Goal: Task Accomplishment & Management: Manage account settings

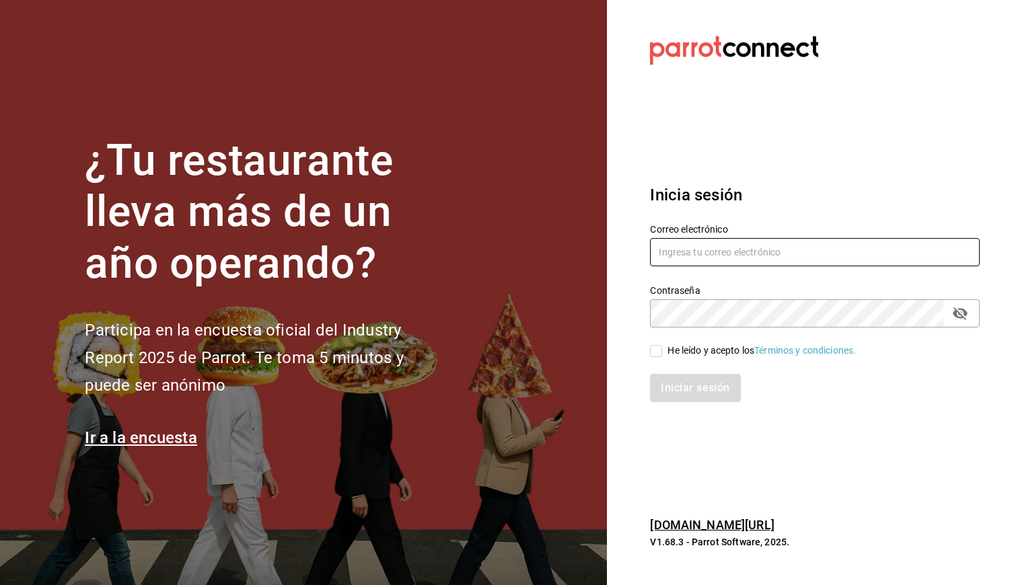
click at [730, 261] on input "text" at bounding box center [815, 252] width 330 height 28
click at [701, 258] on input "text" at bounding box center [815, 252] width 330 height 28
type input "[EMAIL_ADDRESS][PERSON_NAME][DOMAIN_NAME]"
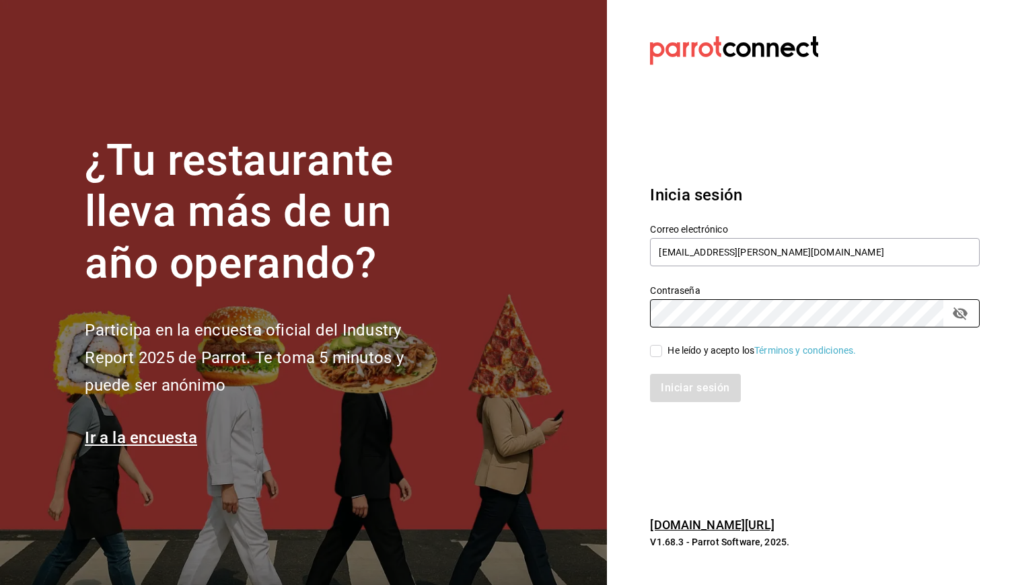
click at [655, 351] on input "He leído y acepto los Términos y condiciones." at bounding box center [656, 351] width 12 height 12
checkbox input "true"
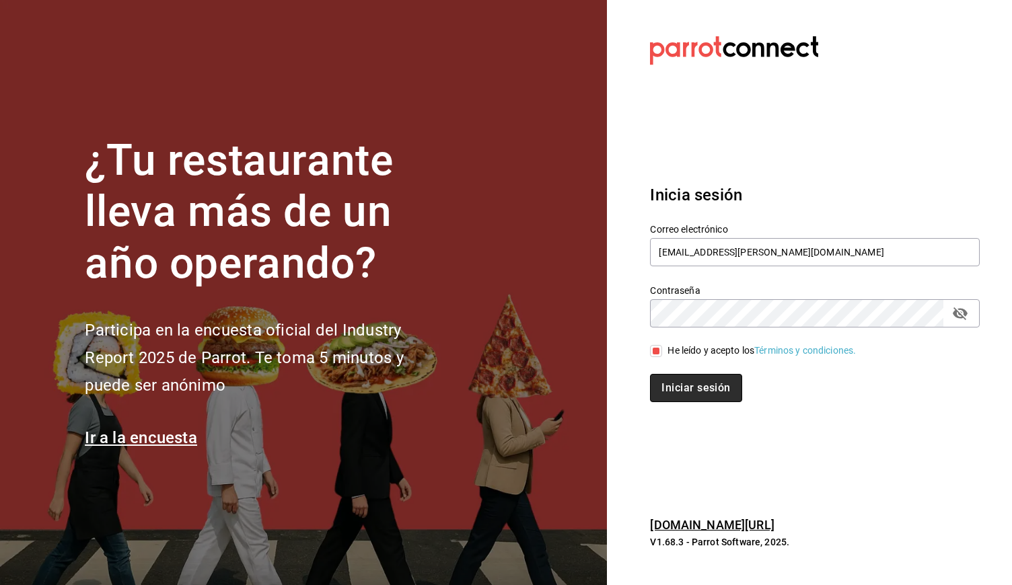
click at [674, 394] on button "Iniciar sesión" at bounding box center [696, 388] width 92 height 28
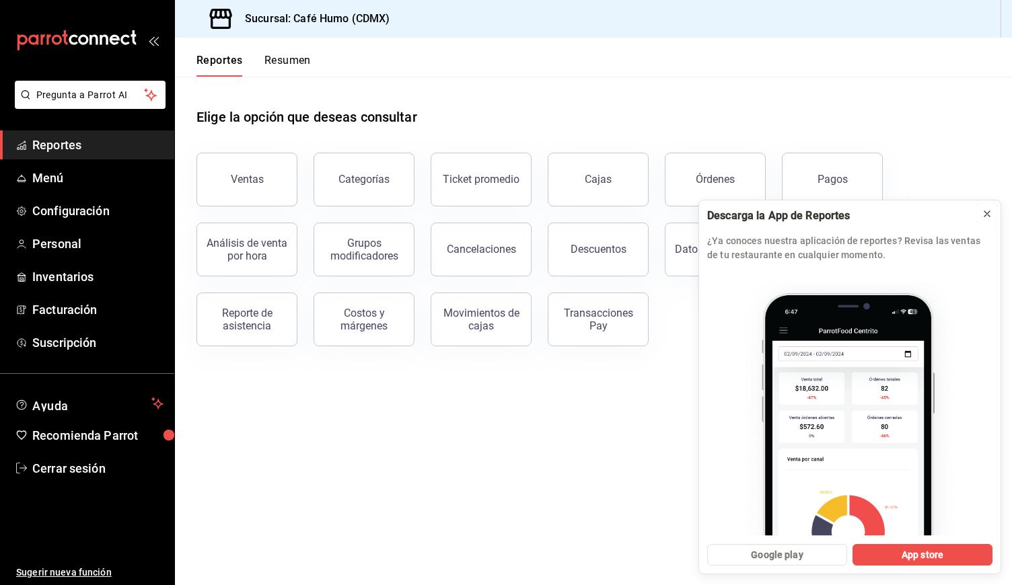
click at [992, 216] on icon at bounding box center [987, 214] width 11 height 11
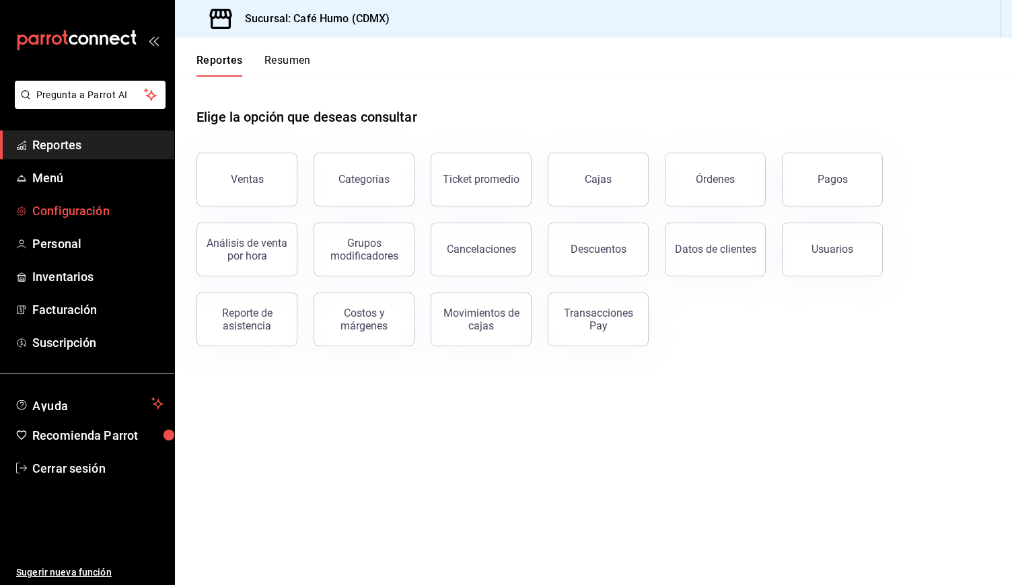
click at [95, 213] on span "Configuración" at bounding box center [97, 211] width 131 height 18
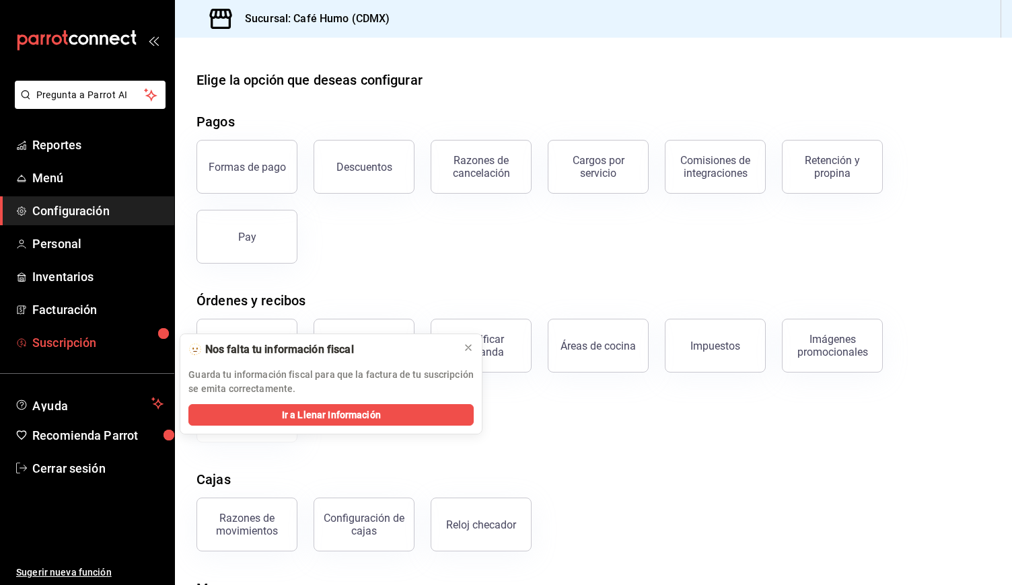
click at [108, 336] on span "Suscripción" at bounding box center [97, 343] width 131 height 18
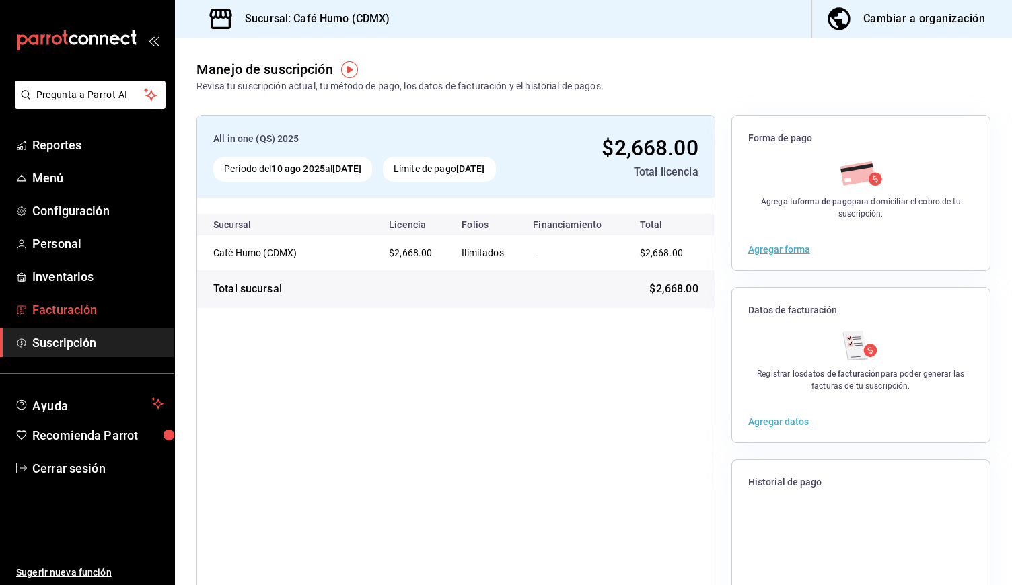
click at [59, 301] on span "Facturación" at bounding box center [97, 310] width 131 height 18
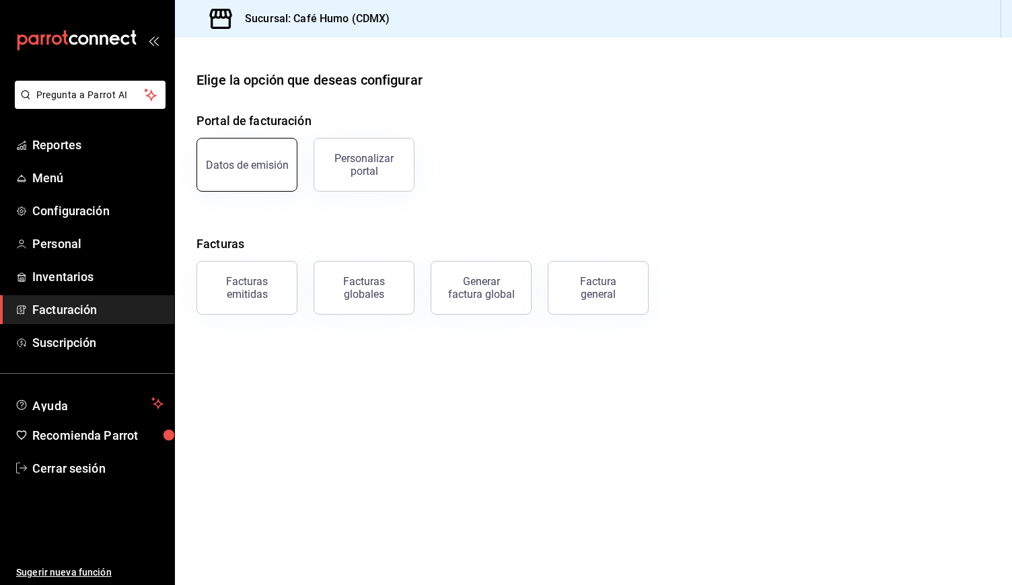
click at [267, 171] on button "Datos de emisión" at bounding box center [247, 165] width 101 height 54
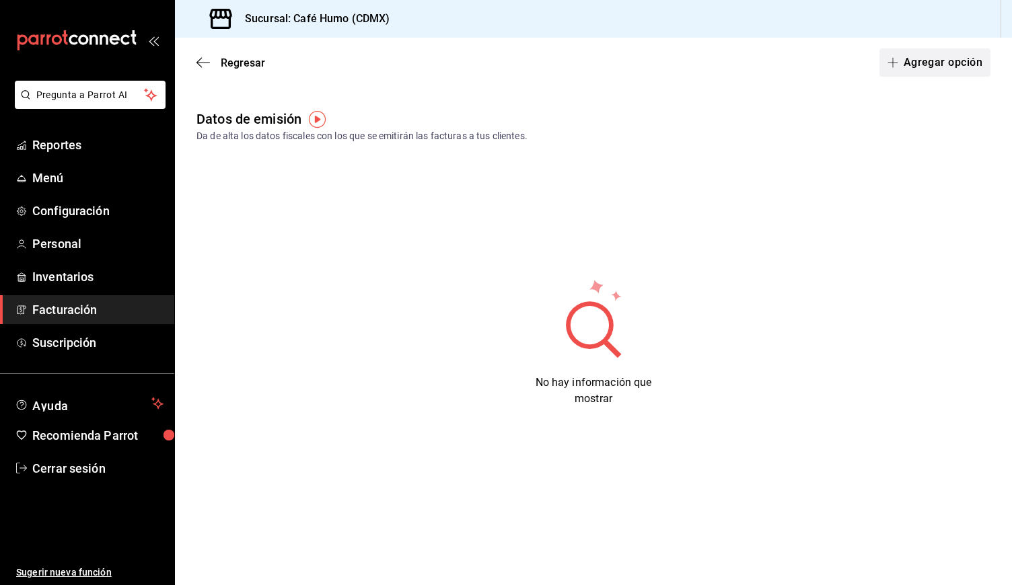
click at [898, 64] on icon "button" at bounding box center [893, 62] width 11 height 11
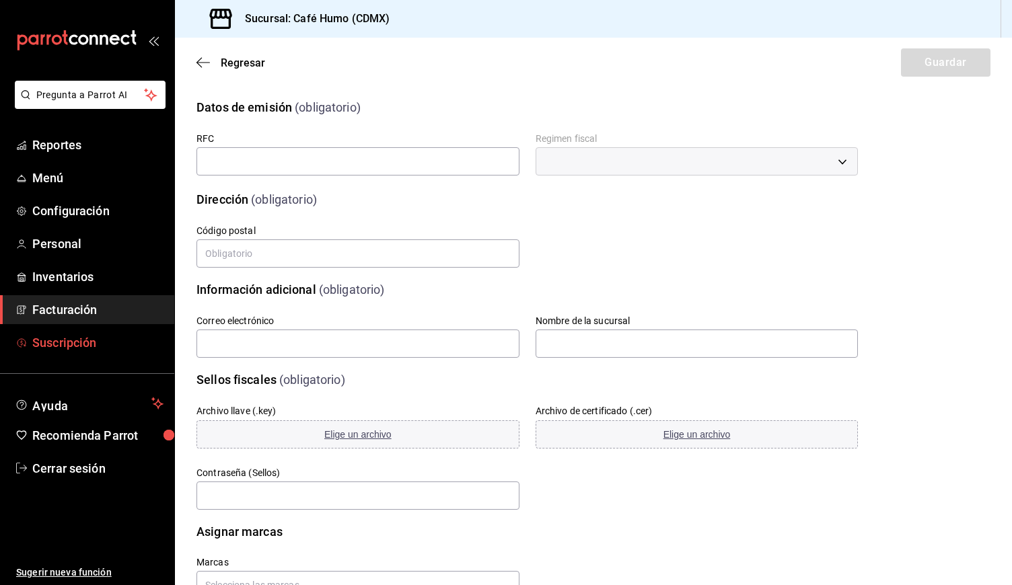
click at [68, 344] on span "Suscripción" at bounding box center [97, 343] width 131 height 18
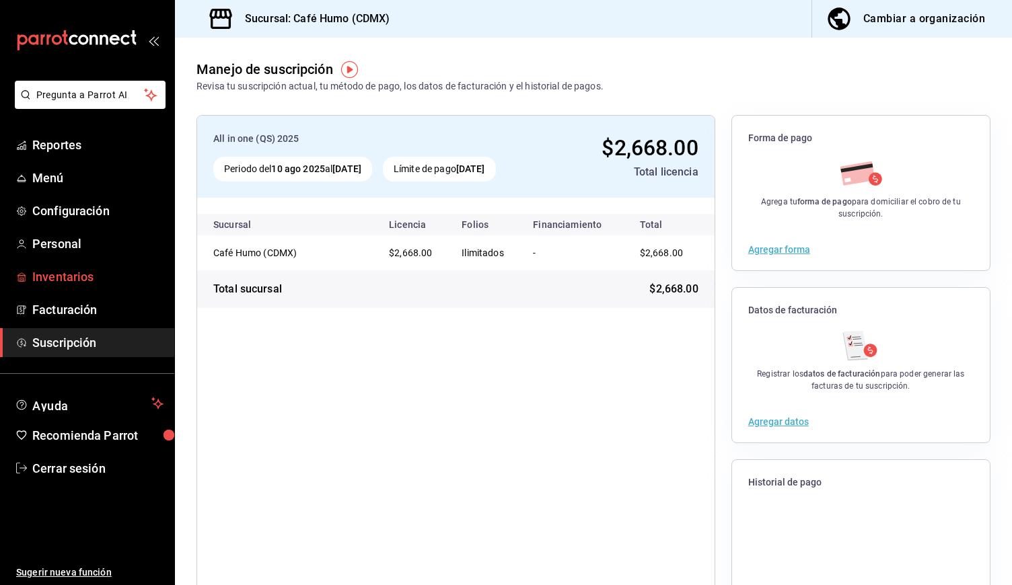
click at [72, 281] on span "Inventarios" at bounding box center [97, 277] width 131 height 18
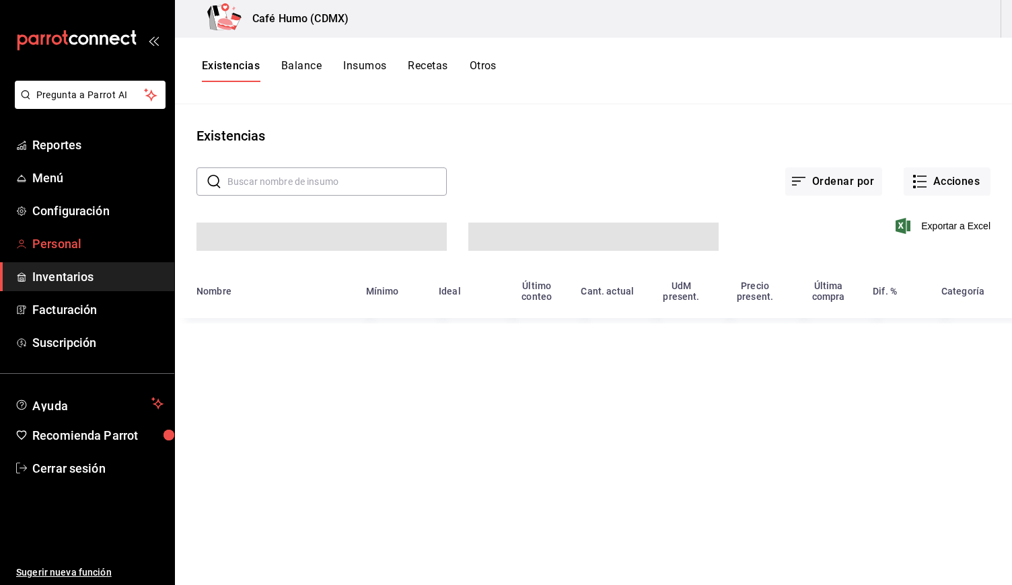
click at [70, 243] on span "Personal" at bounding box center [97, 244] width 131 height 18
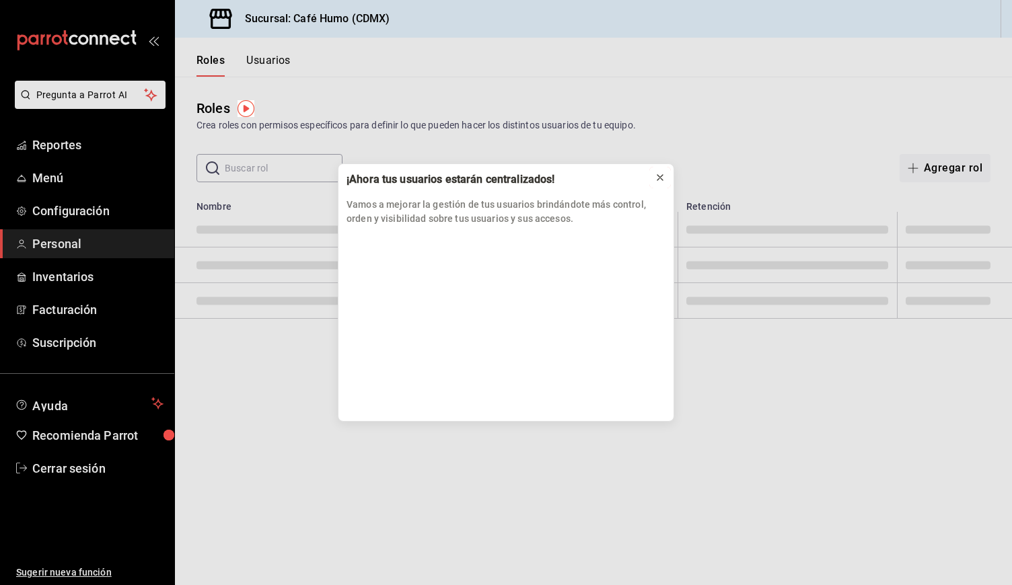
click at [660, 179] on icon at bounding box center [660, 177] width 11 height 11
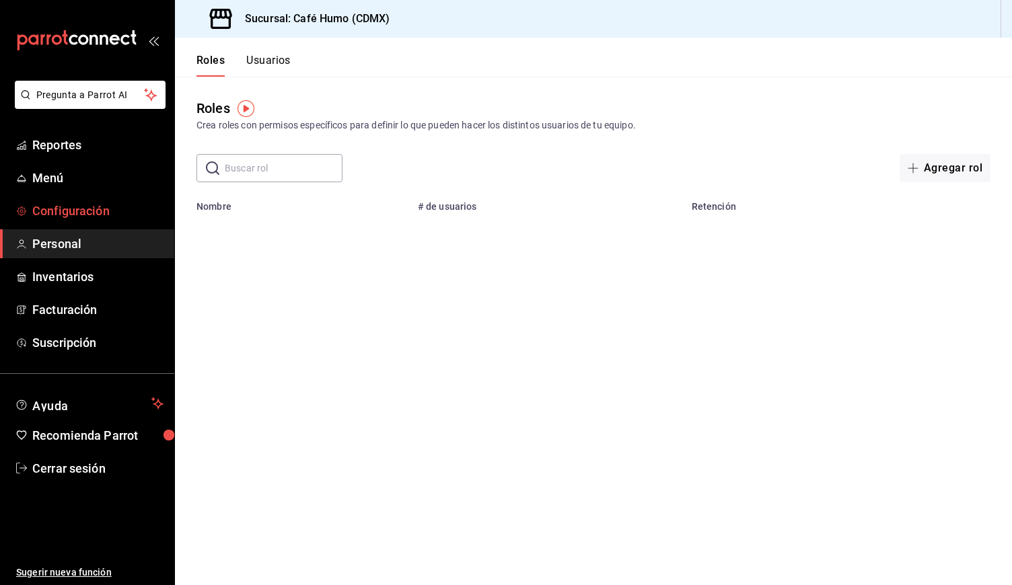
click at [79, 203] on span "Configuración" at bounding box center [97, 211] width 131 height 18
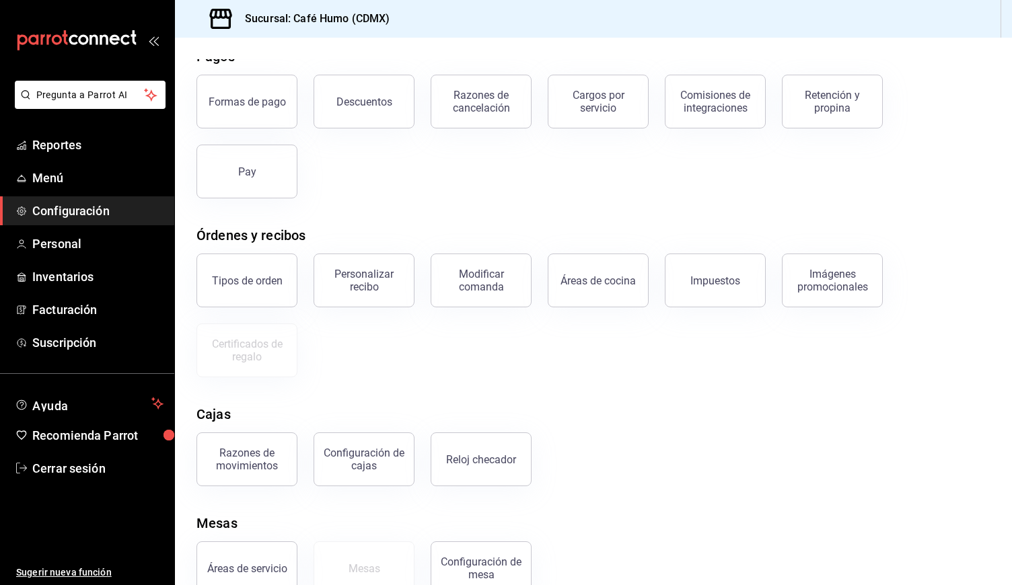
scroll to position [97, 0]
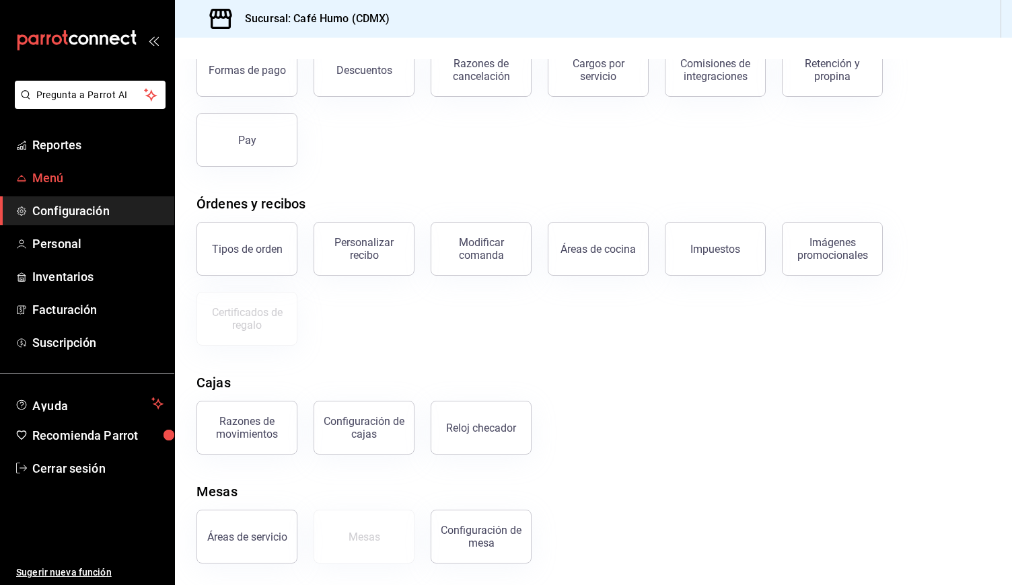
click at [115, 179] on span "Menú" at bounding box center [97, 178] width 131 height 18
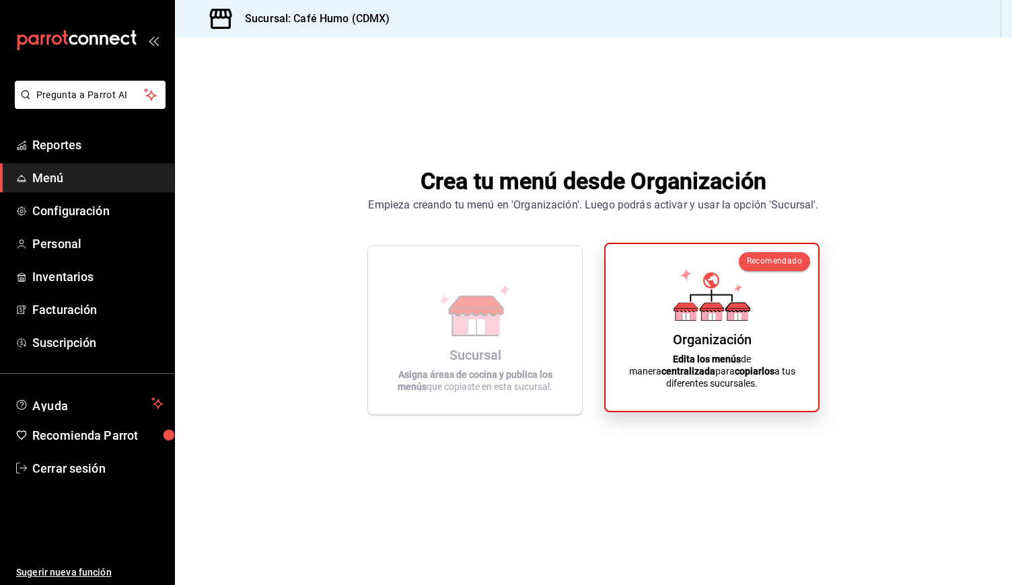
click at [713, 320] on icon at bounding box center [712, 317] width 7 height 7
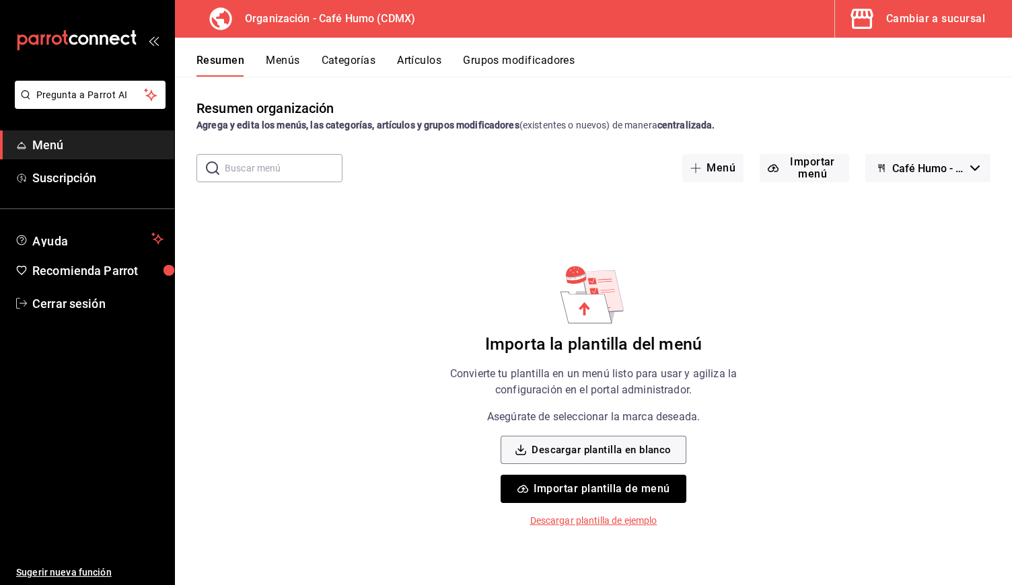
click at [161, 40] on div "mailbox folders" at bounding box center [87, 40] width 174 height 81
click at [150, 41] on icon "open_drawer_menu" at bounding box center [152, 41] width 6 height 10
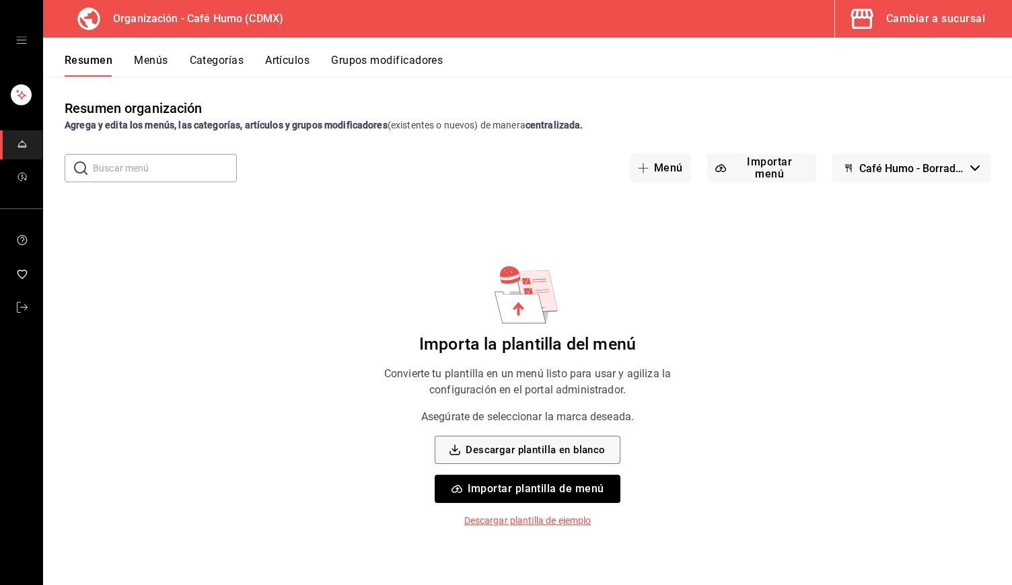
click at [18, 41] on icon "open drawer" at bounding box center [21, 40] width 11 height 11
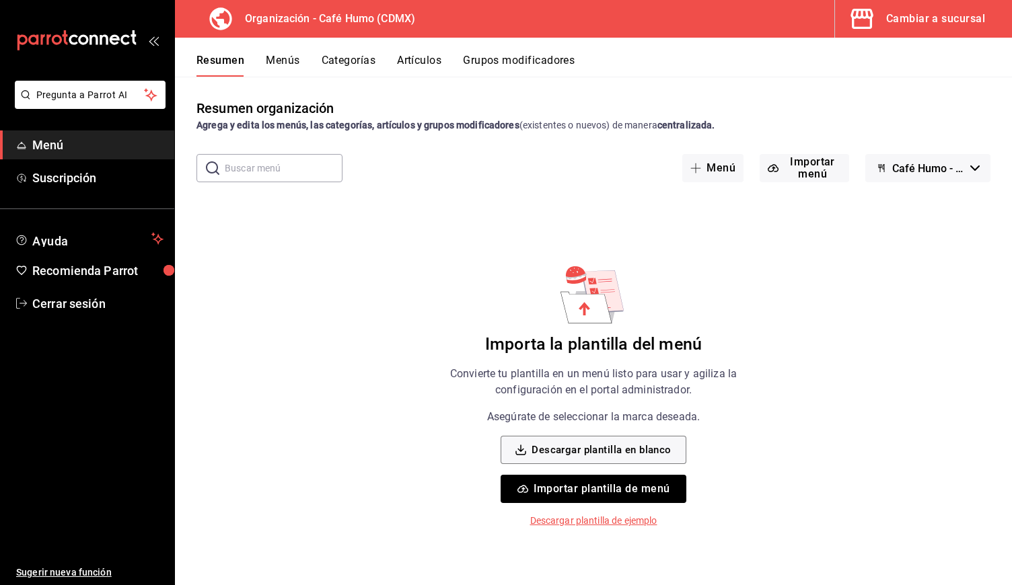
click at [36, 143] on span "Menú" at bounding box center [97, 145] width 131 height 18
click at [288, 72] on button "Menús" at bounding box center [283, 65] width 34 height 23
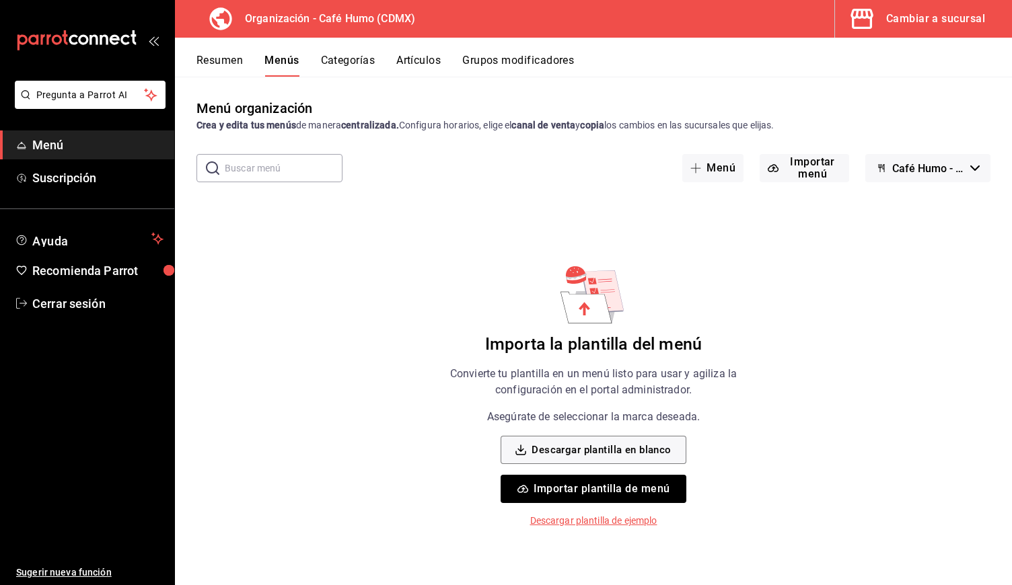
click at [338, 60] on button "Categorías" at bounding box center [348, 65] width 55 height 23
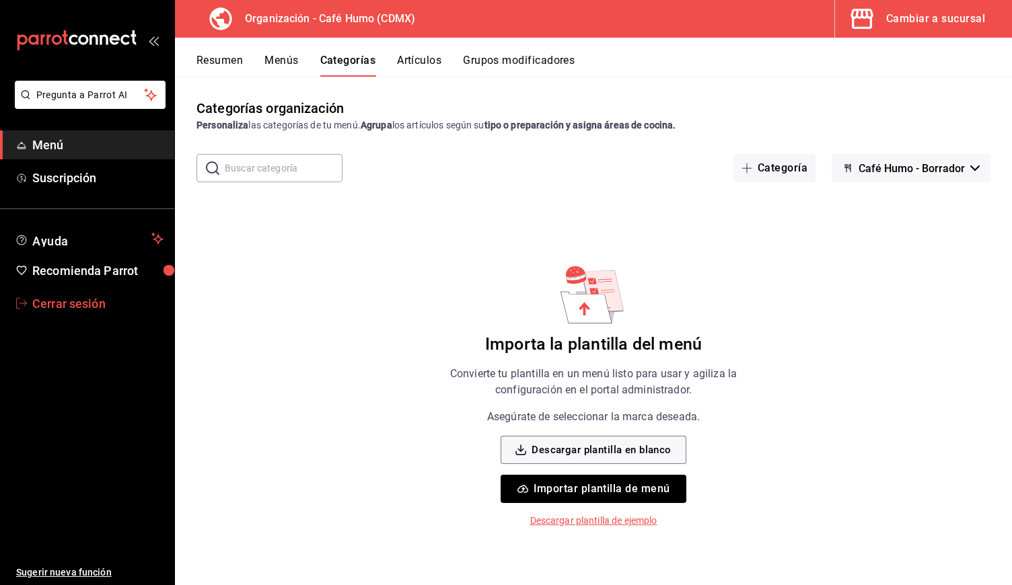
click at [48, 305] on span "Cerrar sesión" at bounding box center [97, 304] width 131 height 18
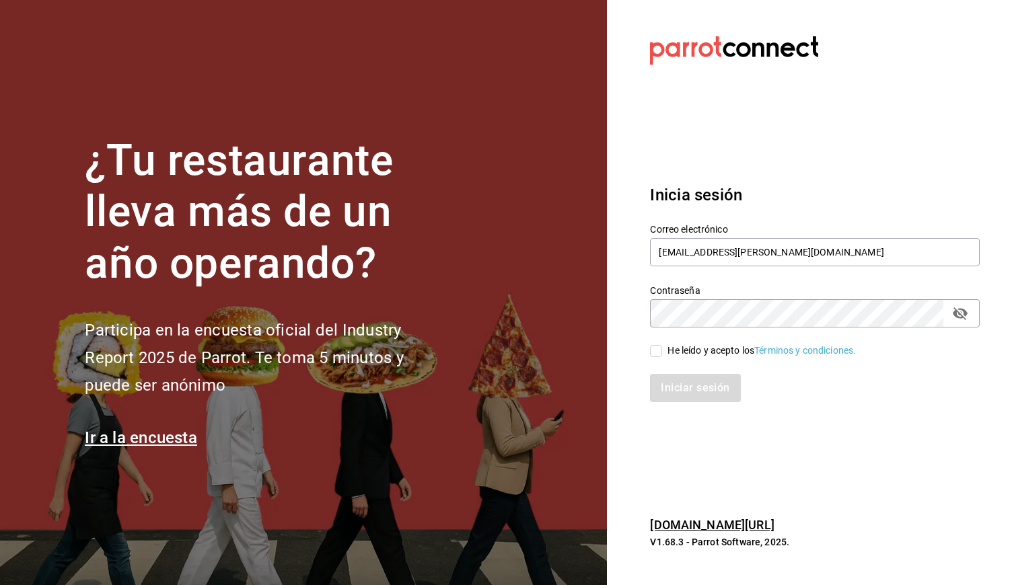
click at [654, 353] on input "He leído y acepto los Términos y condiciones." at bounding box center [656, 351] width 12 height 12
checkbox input "true"
click at [683, 390] on button "Iniciar sesión" at bounding box center [696, 388] width 92 height 28
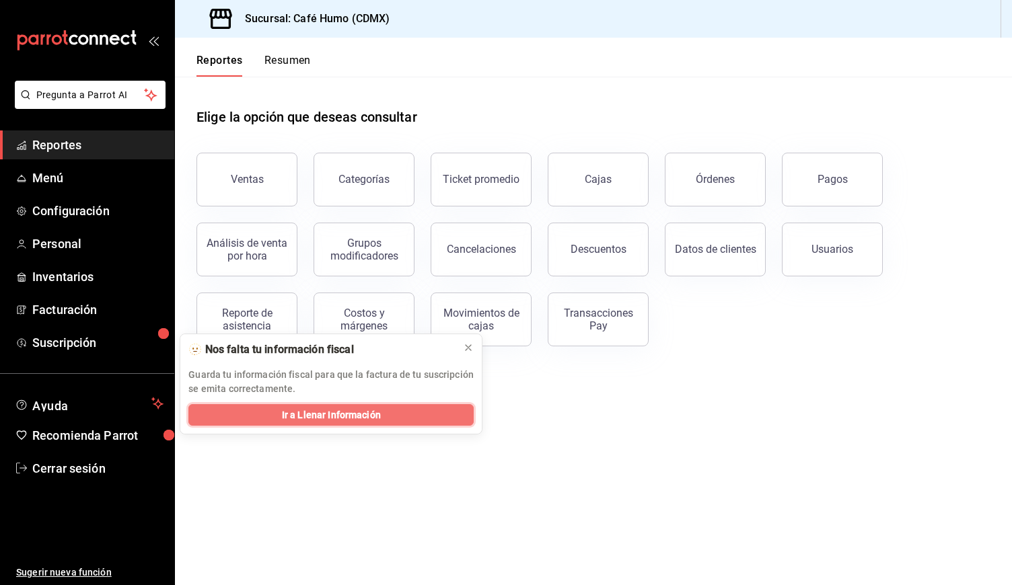
click at [264, 414] on button "Ir a Llenar Información" at bounding box center [330, 415] width 285 height 22
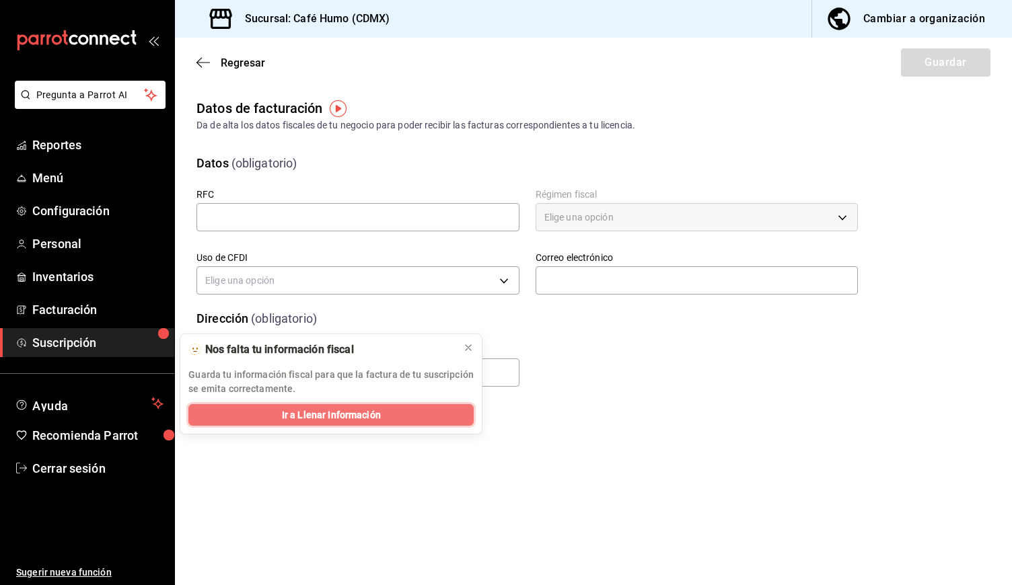
click at [299, 417] on span "Ir a Llenar Información" at bounding box center [331, 415] width 99 height 14
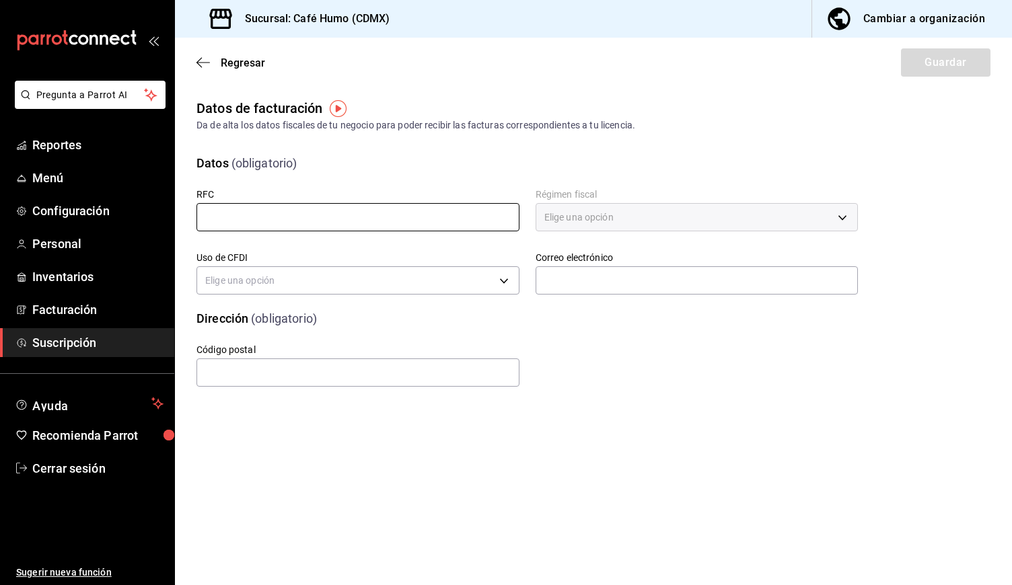
click at [267, 217] on input "text" at bounding box center [358, 217] width 323 height 28
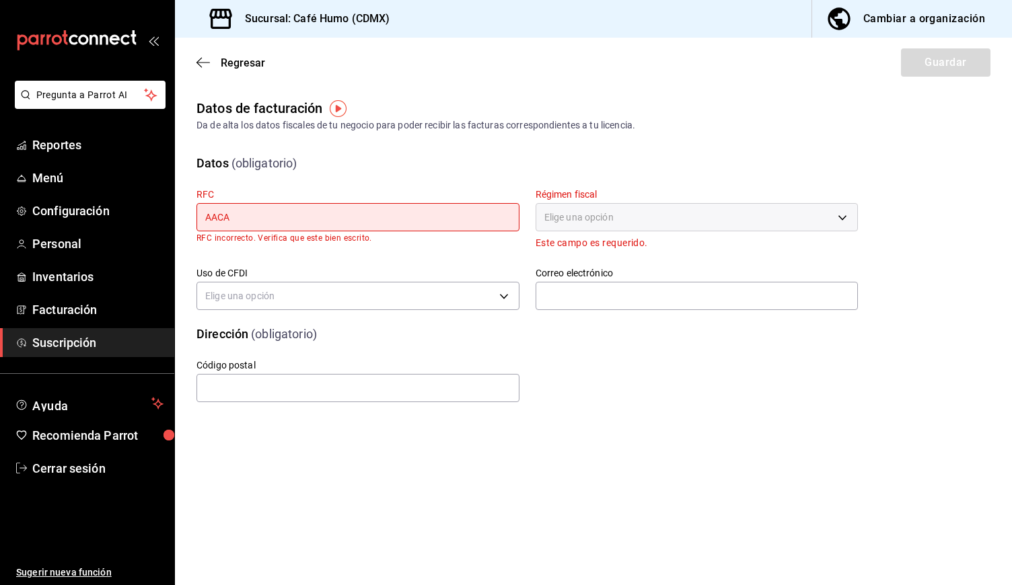
click at [267, 217] on input "AACA" at bounding box center [358, 217] width 323 height 28
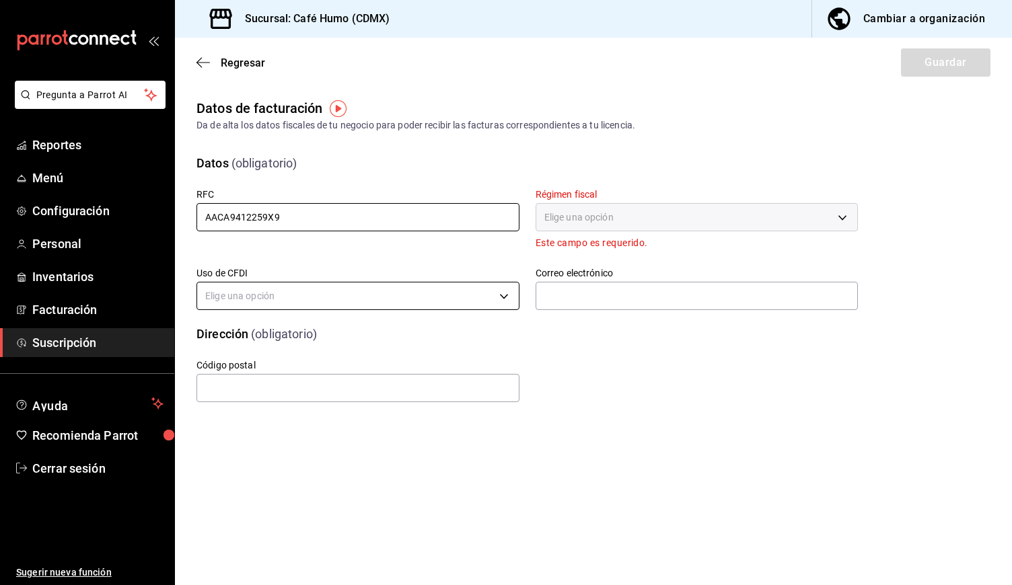
type input "AACA9412259X9"
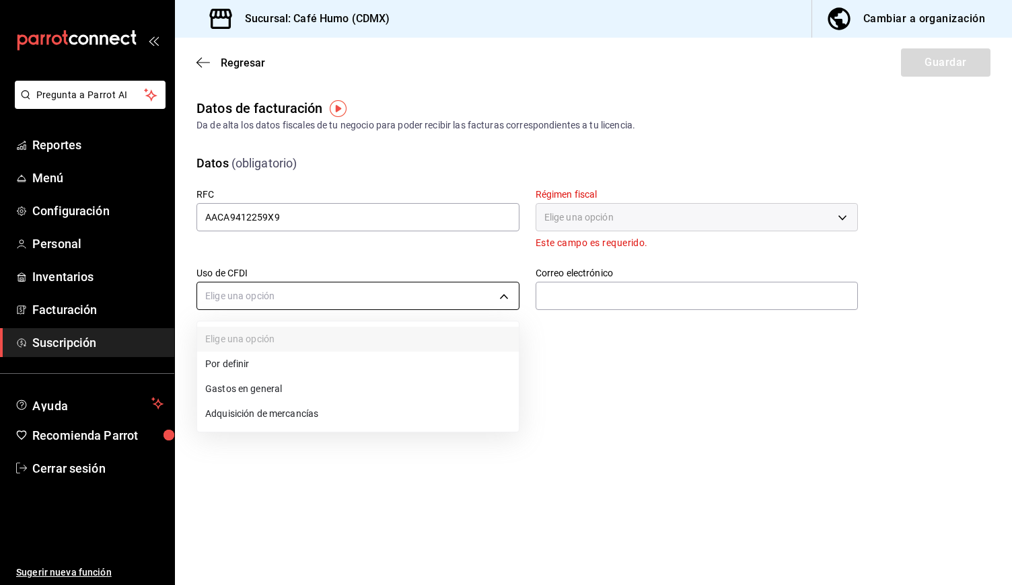
click at [318, 294] on body "Pregunta a Parrot AI Reportes Menú Configuración Personal Inventarios Facturaci…" at bounding box center [506, 292] width 1012 height 585
click at [285, 389] on li "Gastos en general" at bounding box center [358, 389] width 322 height 25
type input "G03"
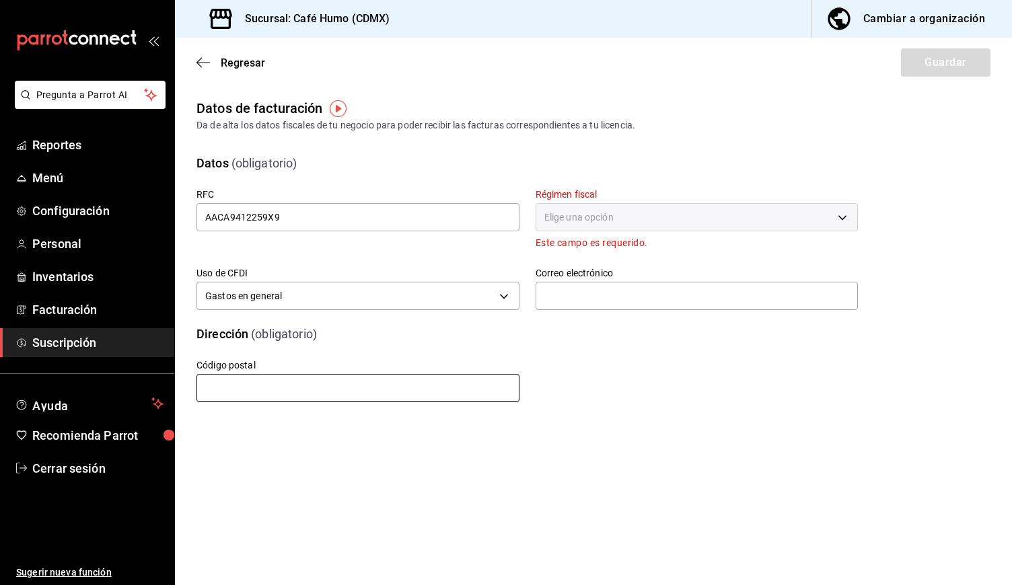
click at [281, 387] on input "text" at bounding box center [358, 388] width 323 height 28
type input "06100"
click at [600, 221] on div "Elige una opción" at bounding box center [697, 217] width 323 height 28
click at [845, 215] on div "Elige una opción" at bounding box center [697, 217] width 323 height 28
click at [628, 300] on input "text" at bounding box center [697, 296] width 323 height 28
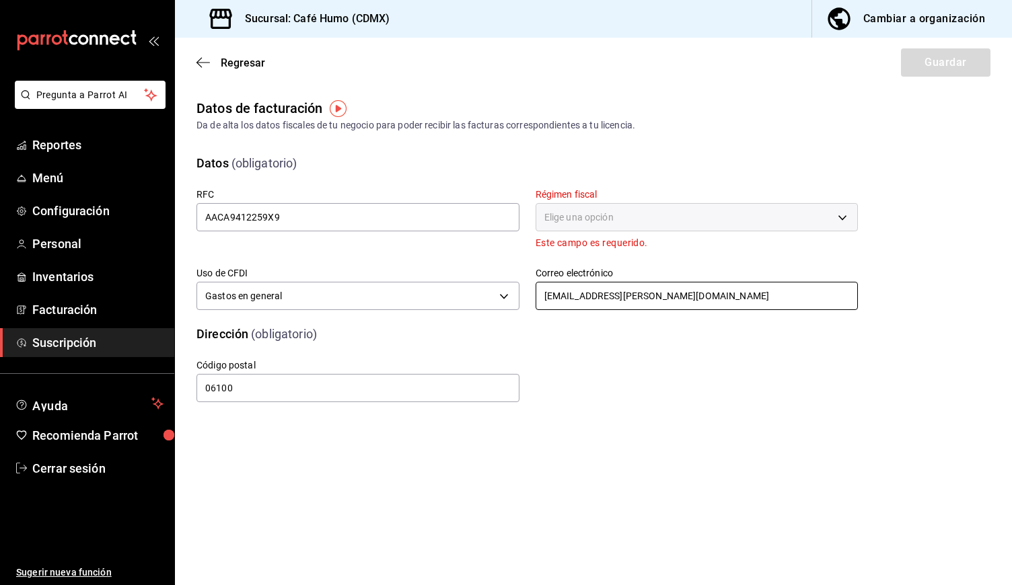
type input "[EMAIL_ADDRESS][PERSON_NAME][DOMAIN_NAME]"
click at [626, 213] on div "Elige una opción" at bounding box center [697, 217] width 323 height 28
click at [845, 217] on div "Elige una opción" at bounding box center [697, 217] width 323 height 28
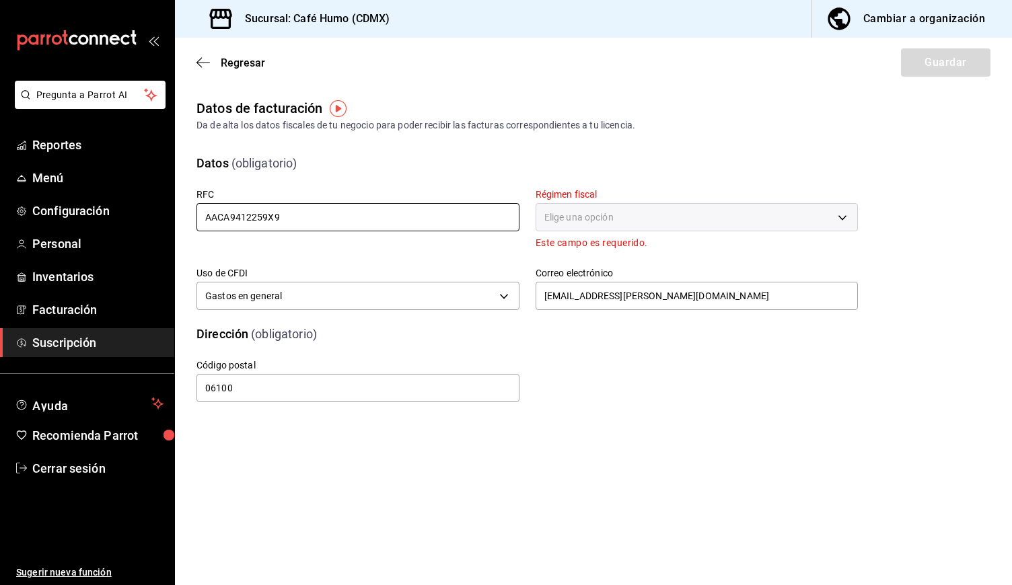
click at [317, 223] on input "AACA9412259X9" at bounding box center [358, 217] width 323 height 28
click at [844, 216] on div "Elige una opción" at bounding box center [697, 217] width 323 height 28
click at [211, 65] on span "Regresar" at bounding box center [231, 63] width 69 height 13
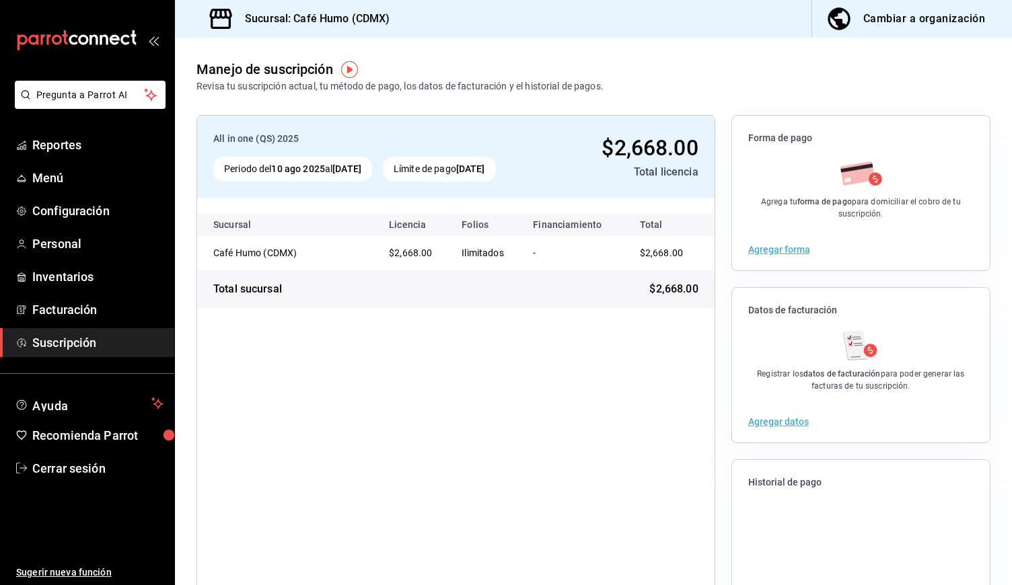
click at [772, 421] on button "Agregar datos" at bounding box center [778, 421] width 61 height 9
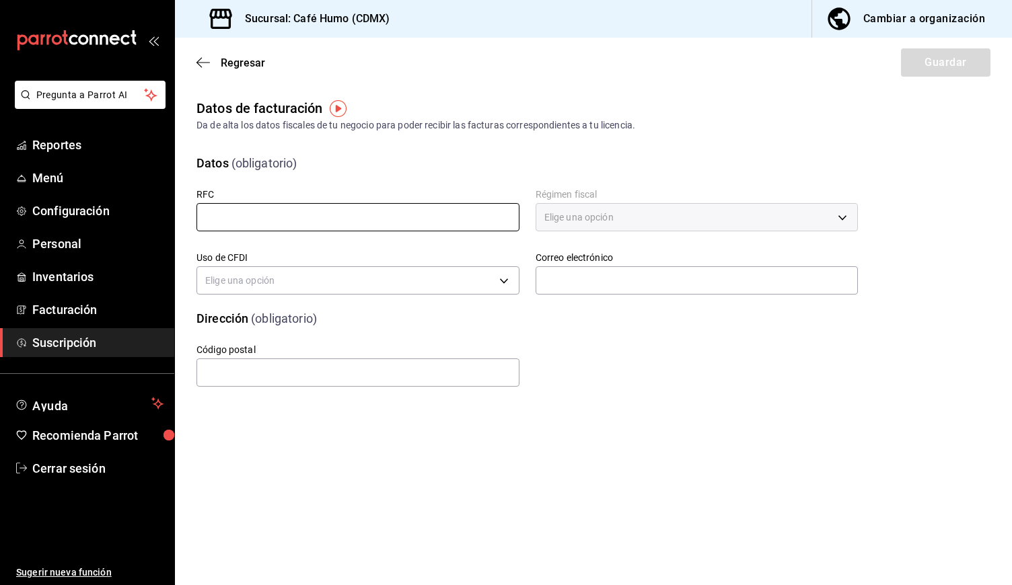
click at [377, 214] on input "text" at bounding box center [358, 217] width 323 height 28
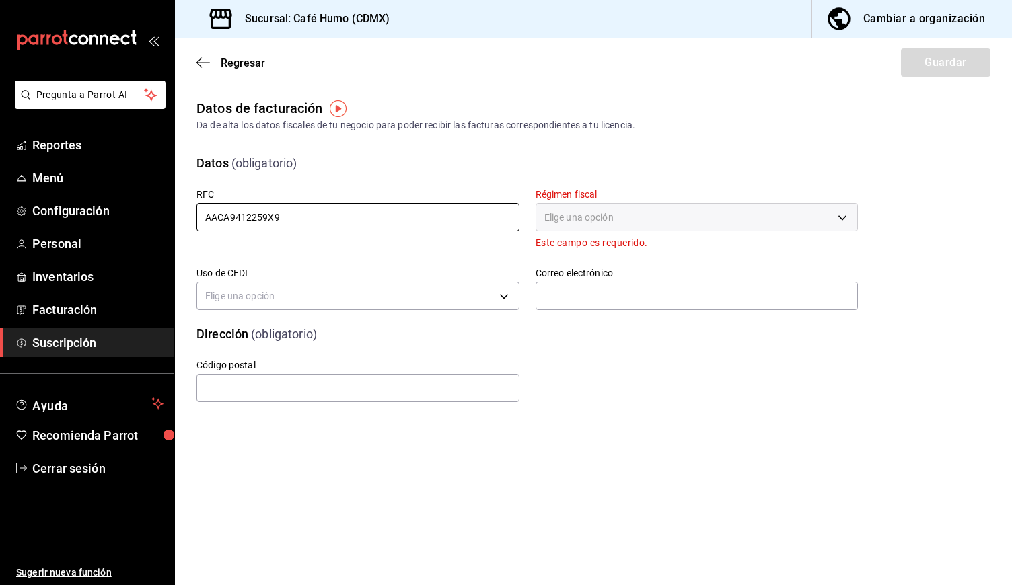
type input "AACA9412259X9"
click at [660, 212] on div "Elige una opción" at bounding box center [697, 217] width 323 height 28
click at [86, 308] on span "Facturación" at bounding box center [97, 310] width 131 height 18
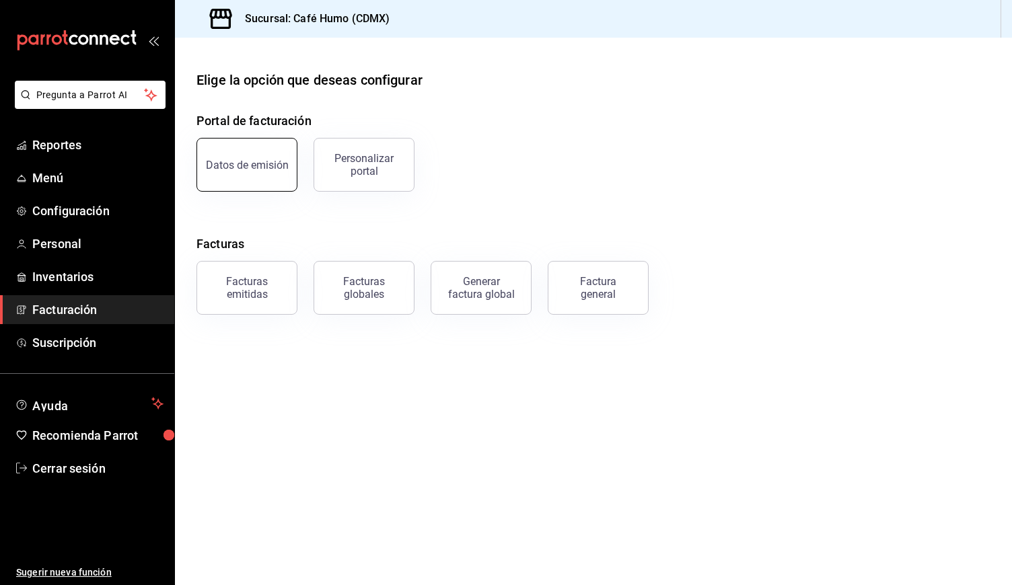
click at [277, 162] on div "Datos de emisión" at bounding box center [247, 165] width 83 height 13
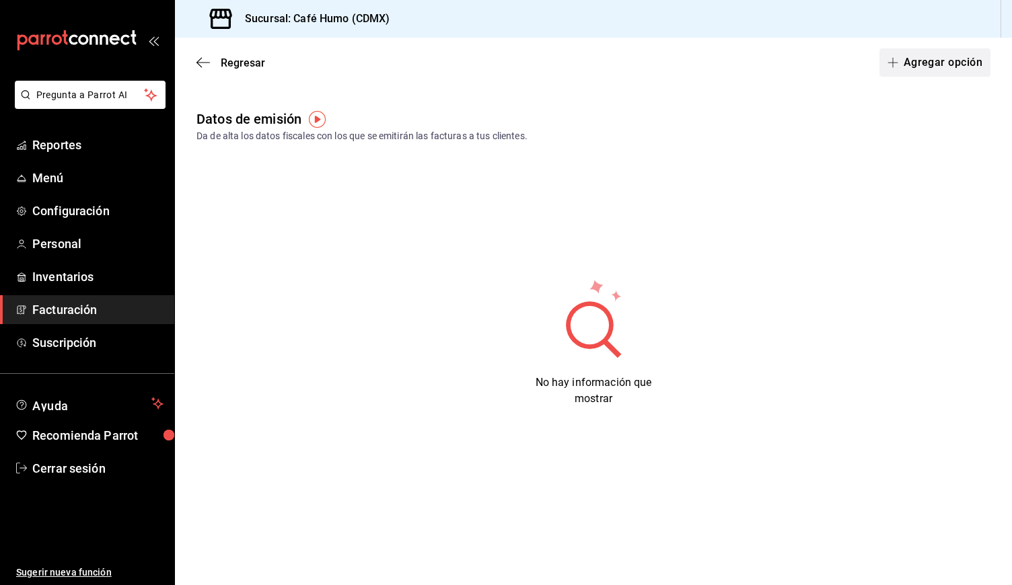
click at [928, 62] on button "Agregar opción" at bounding box center [935, 62] width 111 height 28
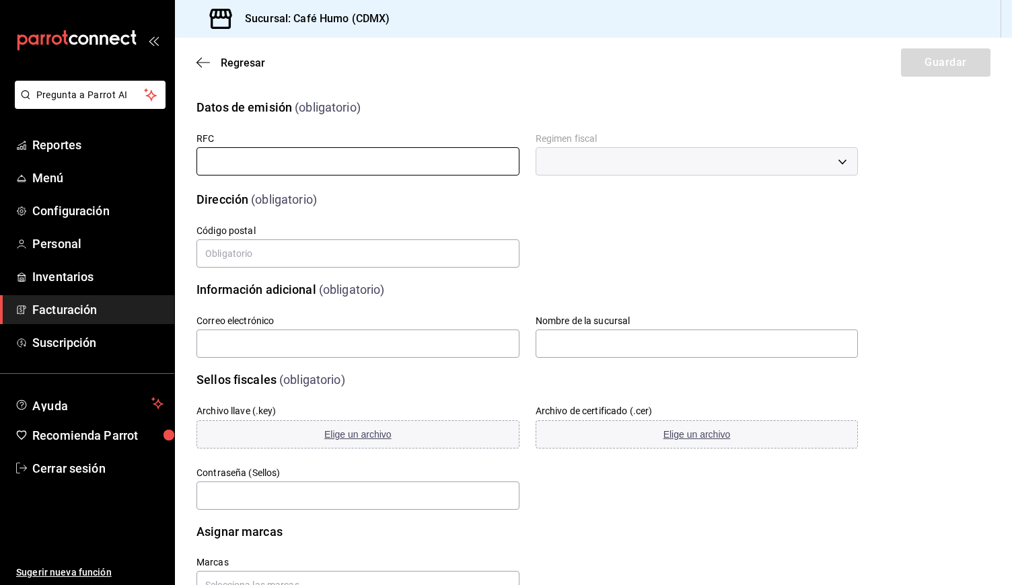
click at [301, 169] on input "text" at bounding box center [358, 161] width 323 height 28
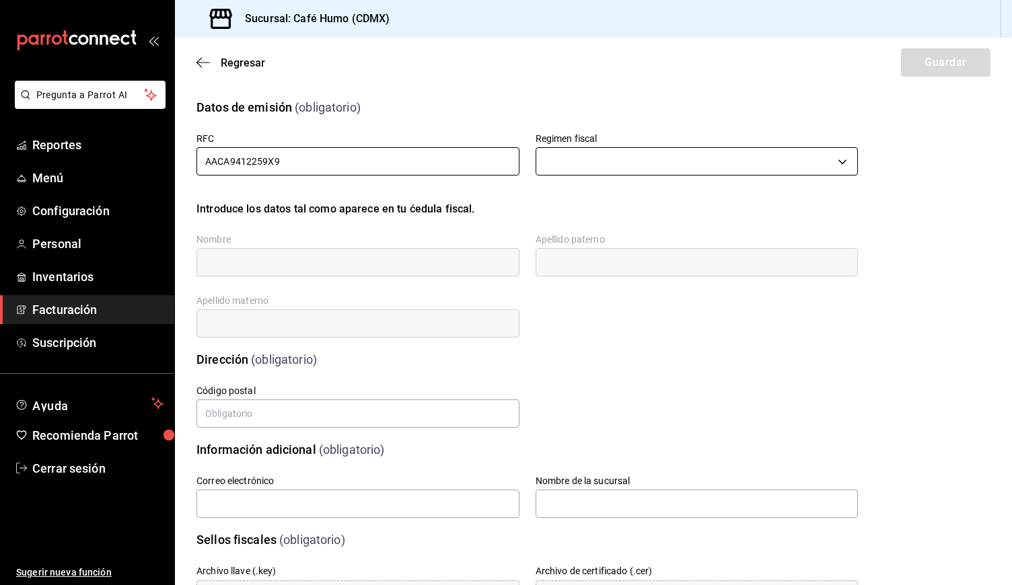
type input "AACA9412259X9"
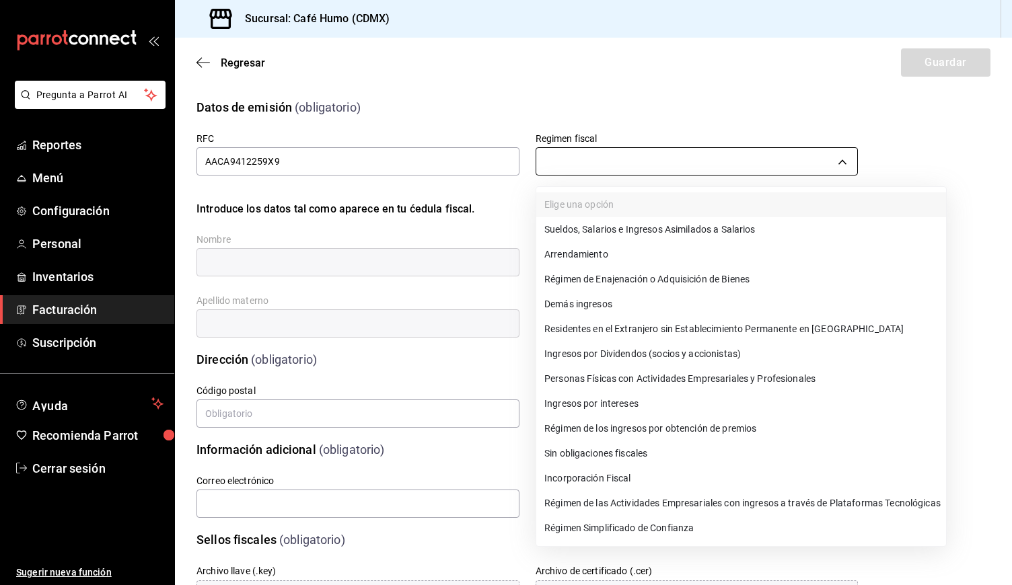
click at [640, 162] on body "Pregunta a Parrot AI Reportes Menú Configuración Personal Inventarios Facturaci…" at bounding box center [506, 292] width 1012 height 585
click at [676, 382] on li "Personas Físicas con Actividades Empresariales y Profesionales" at bounding box center [741, 379] width 410 height 25
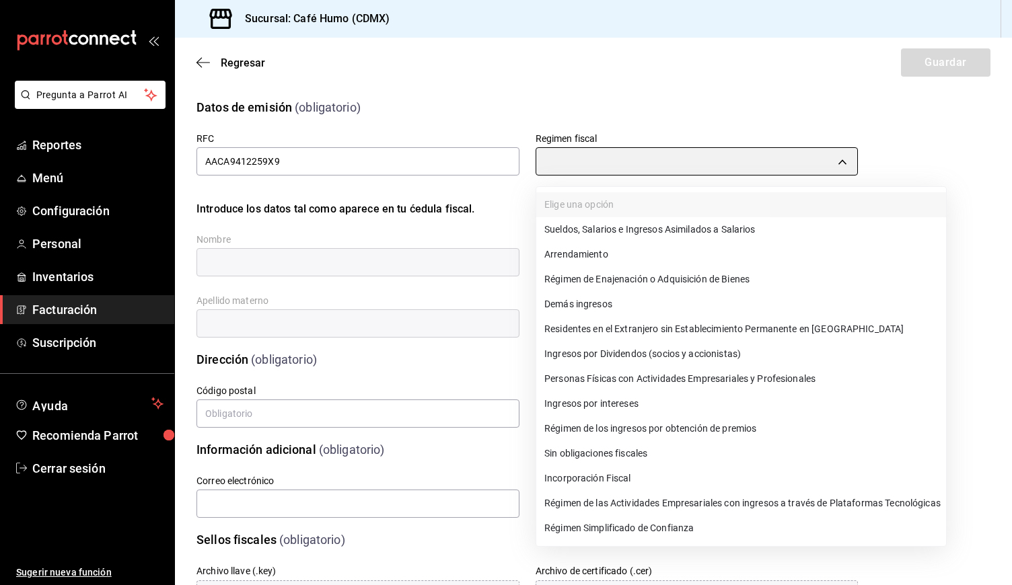
type input "612"
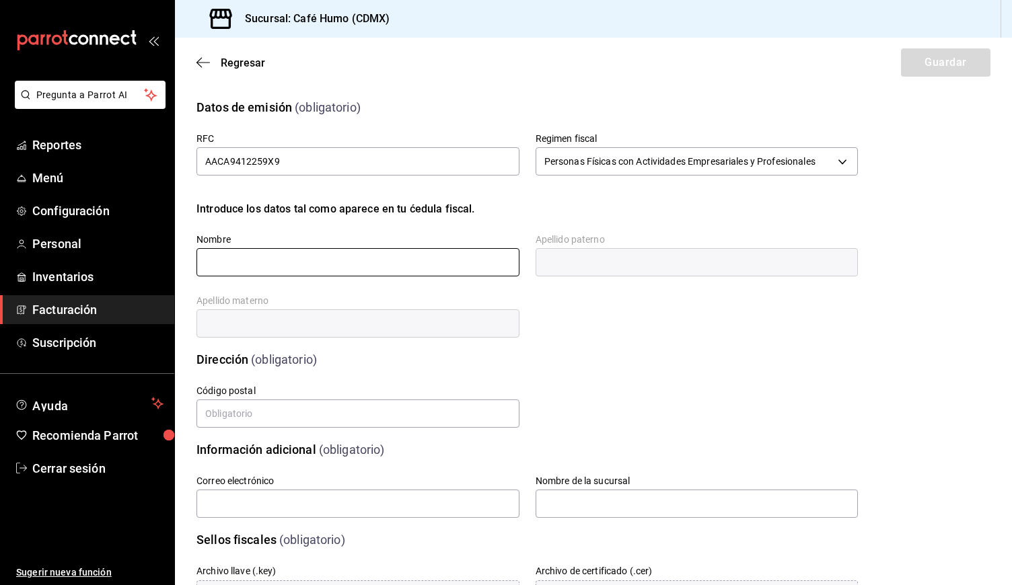
click at [317, 258] on input "text" at bounding box center [358, 262] width 323 height 28
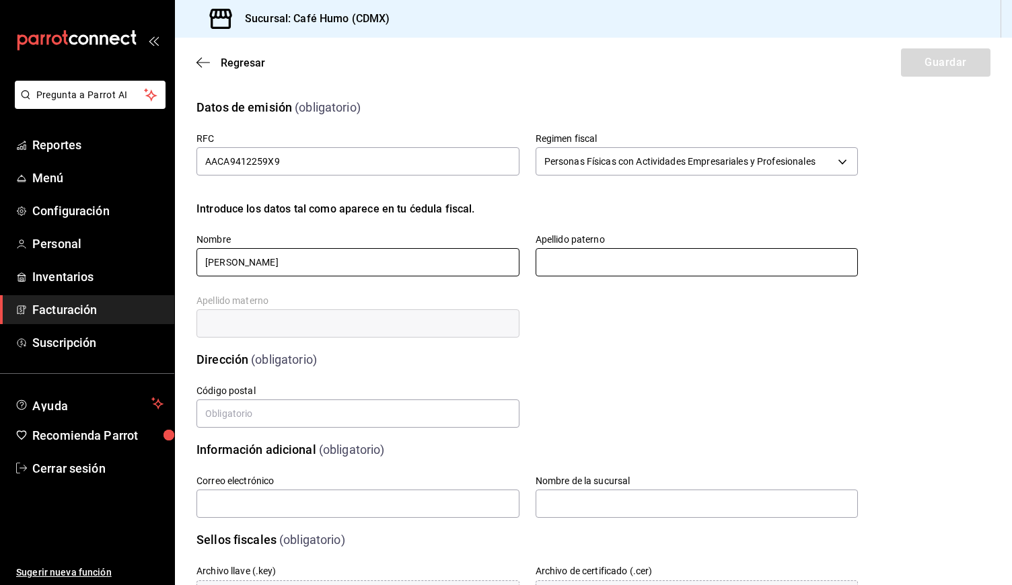
type input "[PERSON_NAME]"
click at [592, 252] on input "text" at bounding box center [697, 262] width 323 height 28
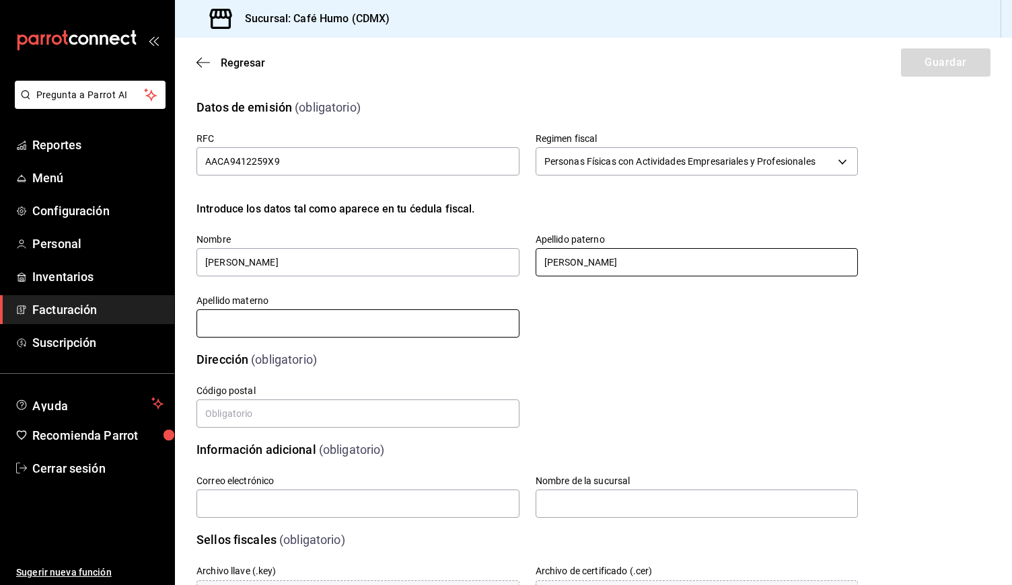
type input "[PERSON_NAME]"
click at [317, 325] on input "text" at bounding box center [358, 324] width 323 height 28
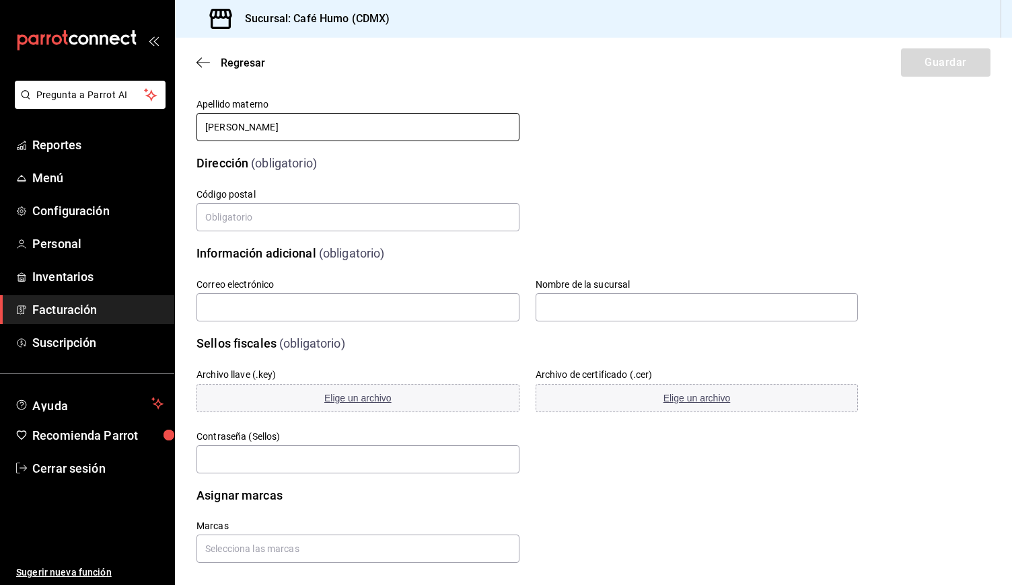
scroll to position [196, 0]
type input "[PERSON_NAME]"
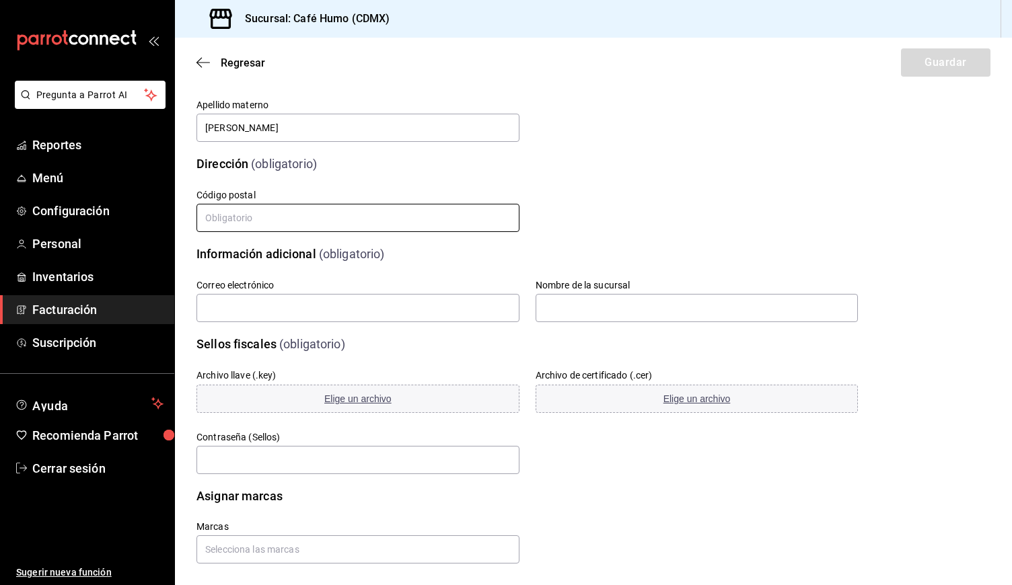
click at [438, 215] on input "text" at bounding box center [358, 218] width 323 height 28
type input "06100"
click at [400, 306] on input "text" at bounding box center [358, 308] width 323 height 28
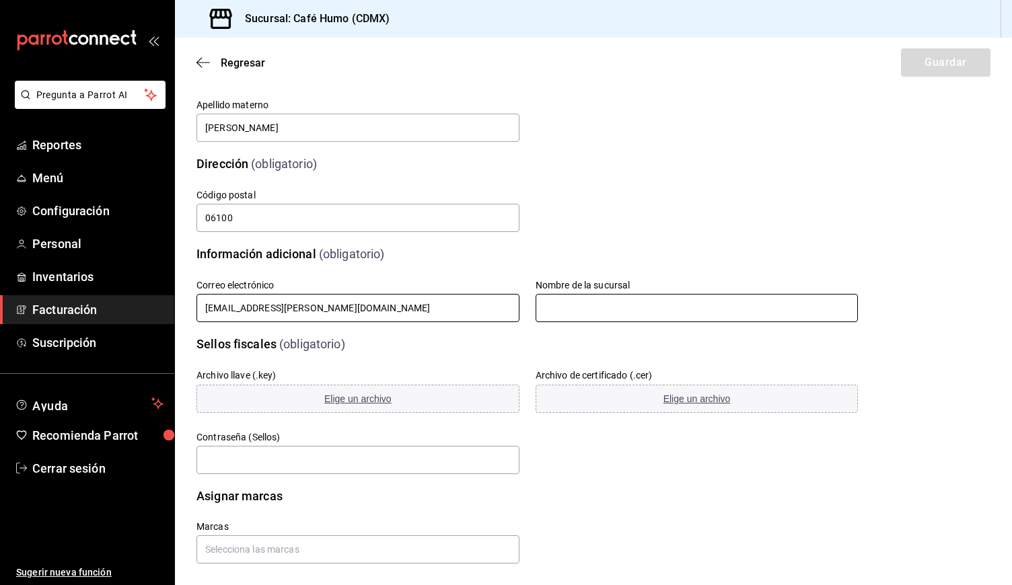
type input "[EMAIL_ADDRESS][PERSON_NAME][DOMAIN_NAME]"
click at [593, 315] on input "text" at bounding box center [697, 308] width 323 height 28
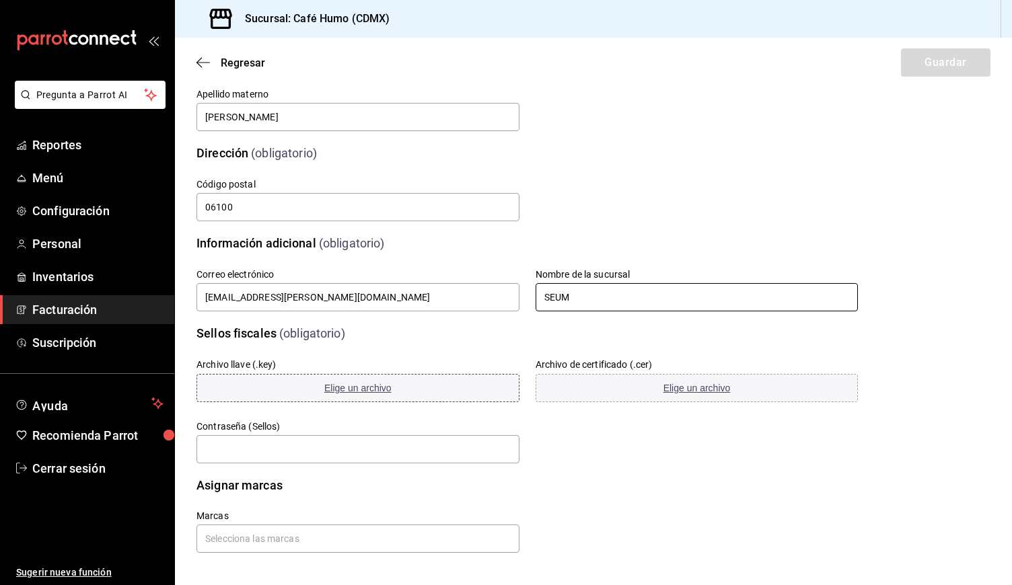
type input "SEUM"
click at [369, 390] on span "Elige un archivo" at bounding box center [357, 388] width 67 height 11
click at [690, 391] on span "Elige un archivo" at bounding box center [697, 388] width 67 height 11
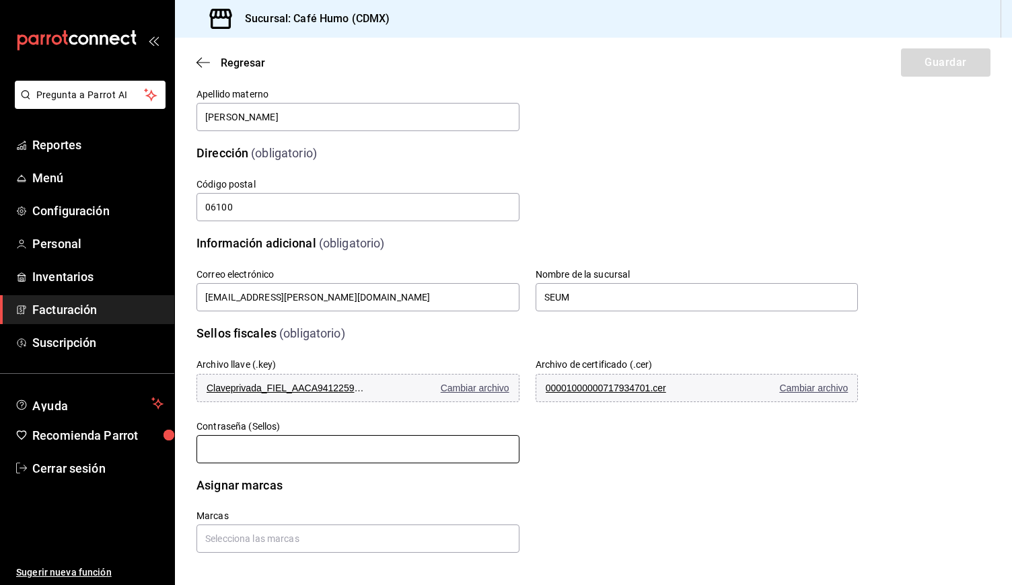
click at [280, 454] on input "text" at bounding box center [358, 449] width 323 height 28
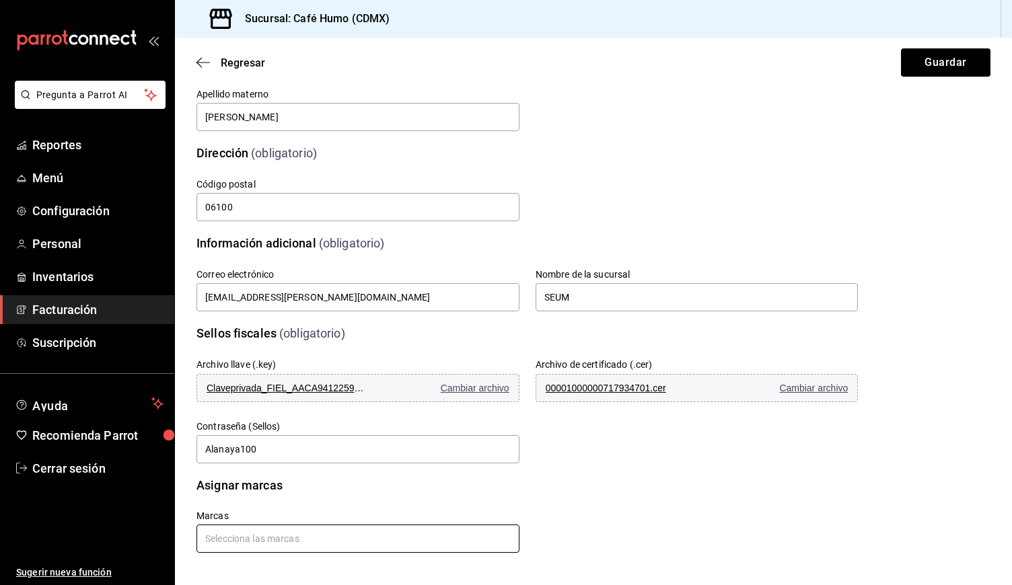
click at [294, 547] on input "text" at bounding box center [358, 539] width 323 height 28
click at [293, 546] on input "text" at bounding box center [358, 539] width 323 height 28
click at [262, 509] on li "Café Humo - CDMX" at bounding box center [358, 508] width 323 height 22
click at [964, 392] on div "Sellos fiscales (obligatorio) Archivo llave (.key) Claveprivada_FIEL_AACA941225…" at bounding box center [594, 386] width 794 height 157
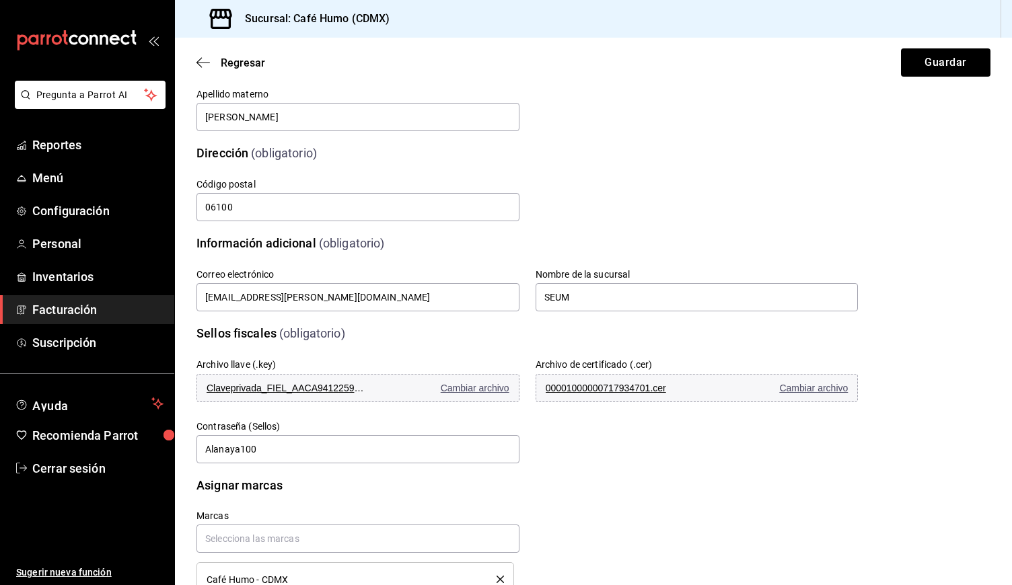
scroll to position [250, 0]
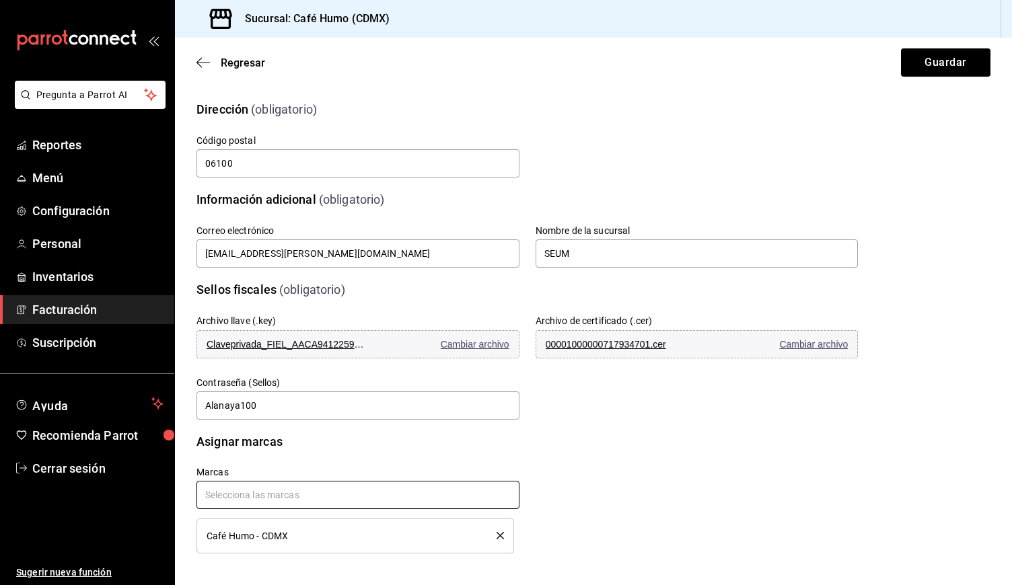
click at [267, 487] on input "text" at bounding box center [358, 495] width 323 height 28
click at [244, 530] on div "No hay marcas" at bounding box center [358, 525] width 323 height 33
click at [258, 493] on input "text" at bounding box center [358, 495] width 323 height 28
click at [920, 68] on button "Guardar" at bounding box center [946, 62] width 90 height 28
click at [499, 533] on icon "delete" at bounding box center [500, 535] width 7 height 7
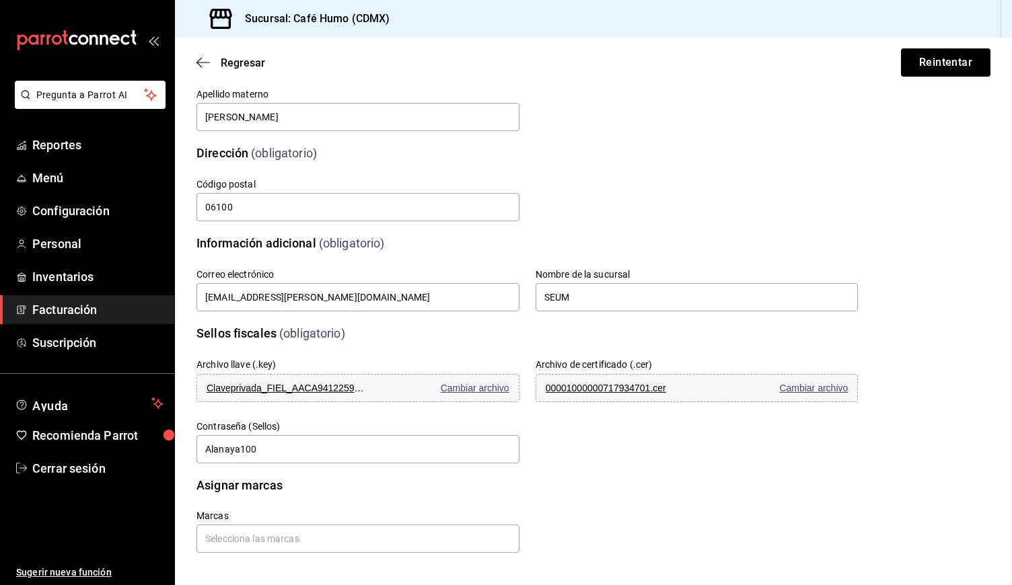
scroll to position [207, 0]
click at [495, 390] on span "Cambiar archivo" at bounding box center [475, 388] width 69 height 11
click at [809, 394] on button "00001000000717934701.cer Cambiar archivo" at bounding box center [697, 388] width 323 height 28
click at [278, 450] on input "Alanaya100" at bounding box center [358, 449] width 323 height 28
type input "Alanaya102"
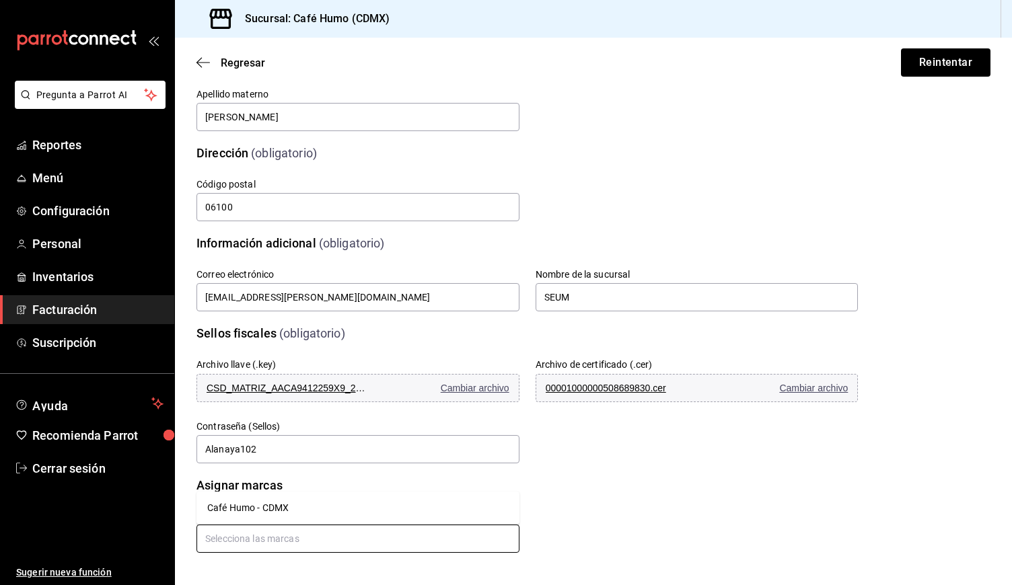
click at [299, 541] on input "text" at bounding box center [358, 539] width 323 height 28
click at [272, 518] on li "Café Humo - CDMX" at bounding box center [358, 508] width 323 height 22
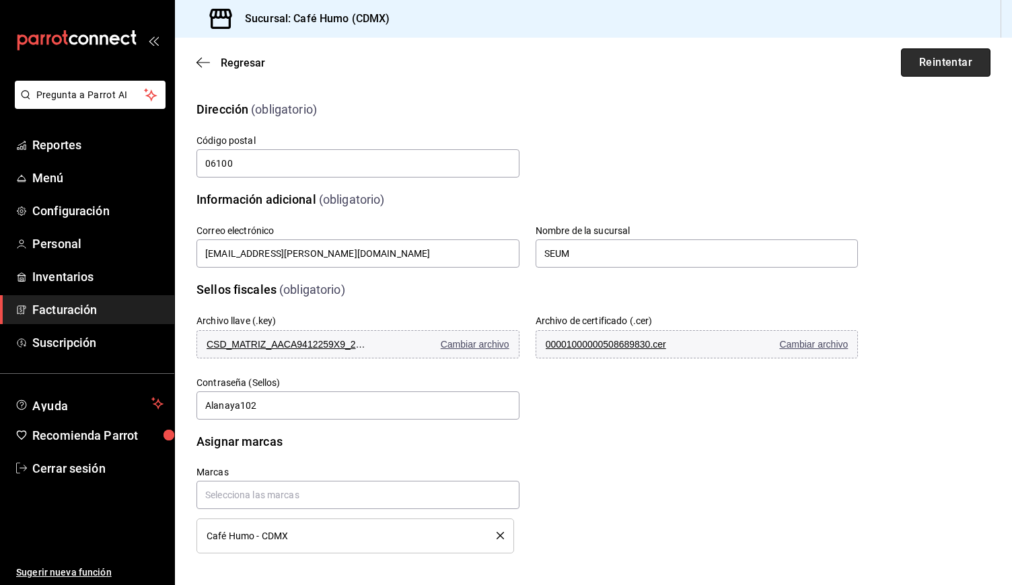
click at [937, 61] on button "Reintentar" at bounding box center [946, 62] width 90 height 28
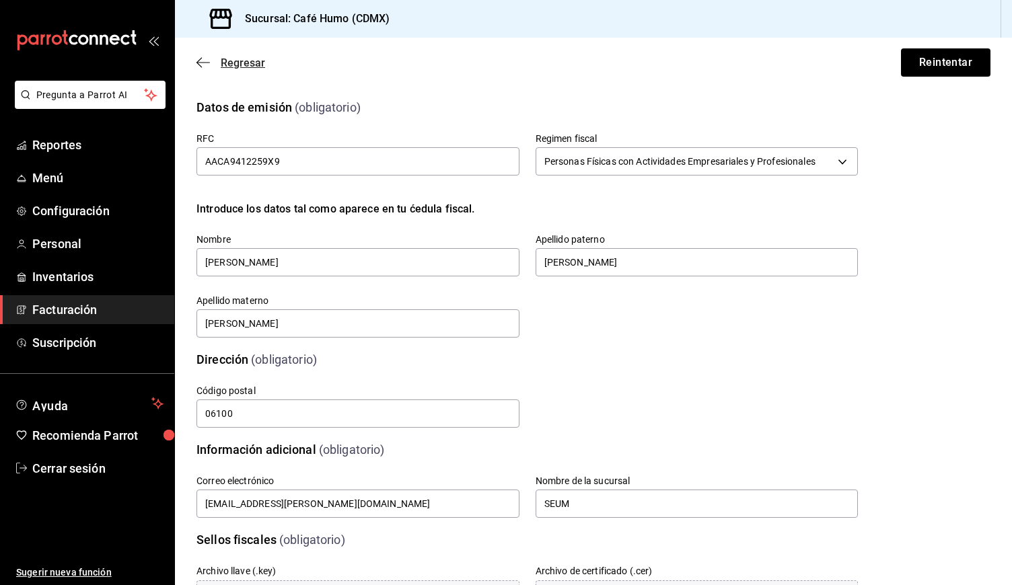
click at [205, 63] on icon "button" at bounding box center [203, 62] width 13 height 1
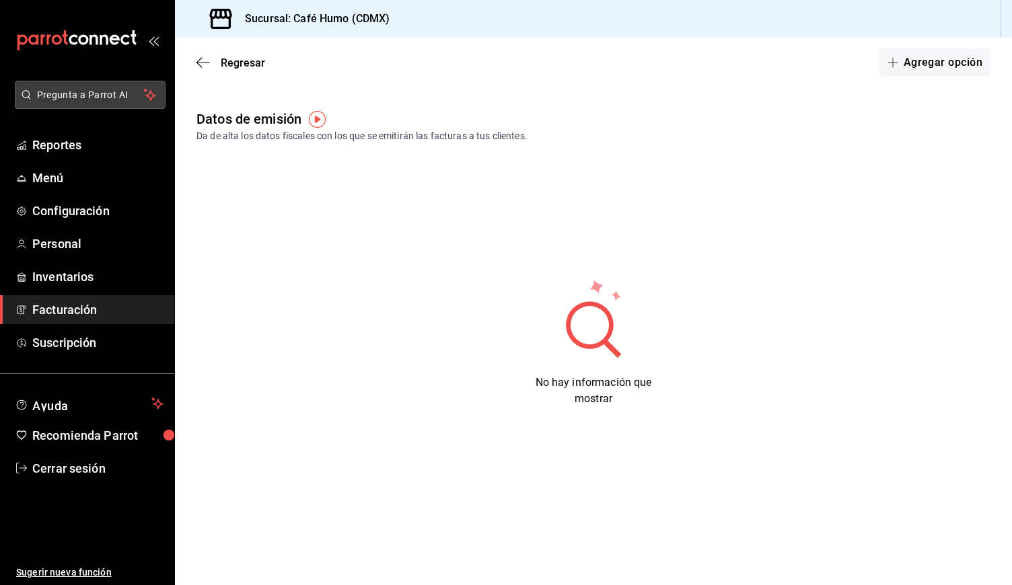
click at [57, 87] on button "Pregunta a Parrot AI" at bounding box center [90, 95] width 151 height 28
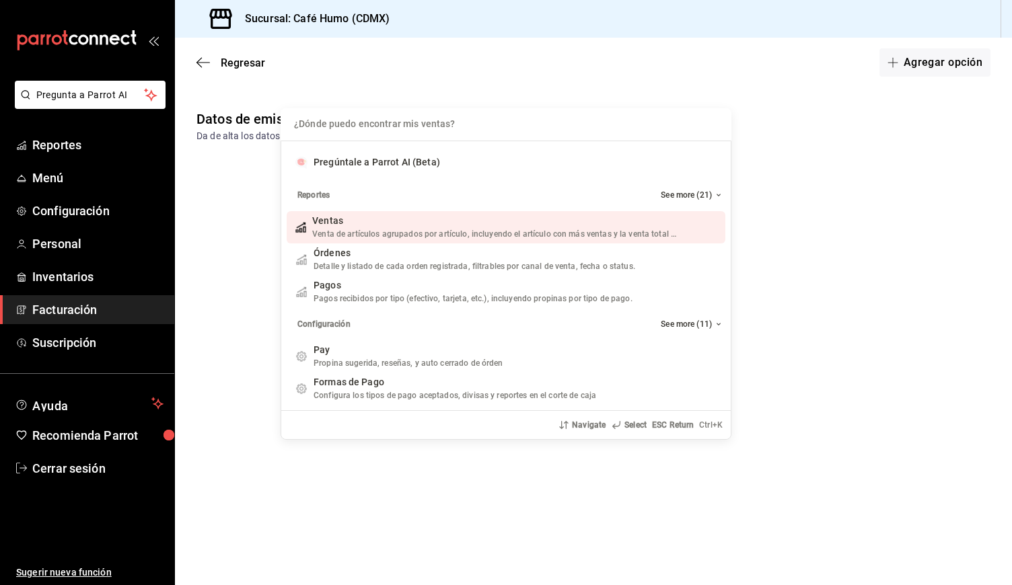
click at [219, 186] on div "¿Dónde puedo encontrar mis ventas? Pregúntale a Parrot AI (Beta) Reportes See m…" at bounding box center [506, 292] width 1012 height 585
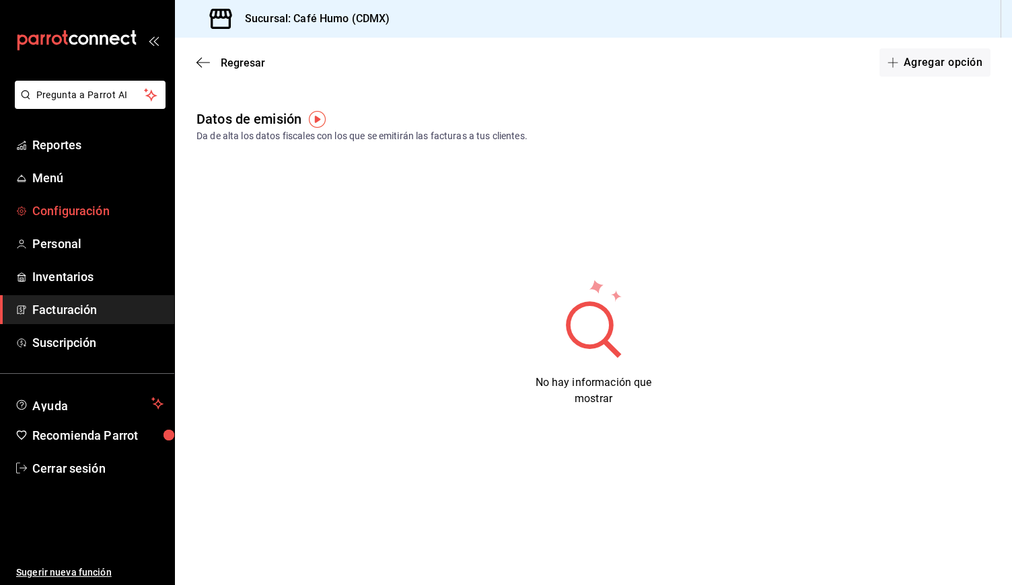
click at [73, 211] on span "Configuración" at bounding box center [97, 211] width 131 height 18
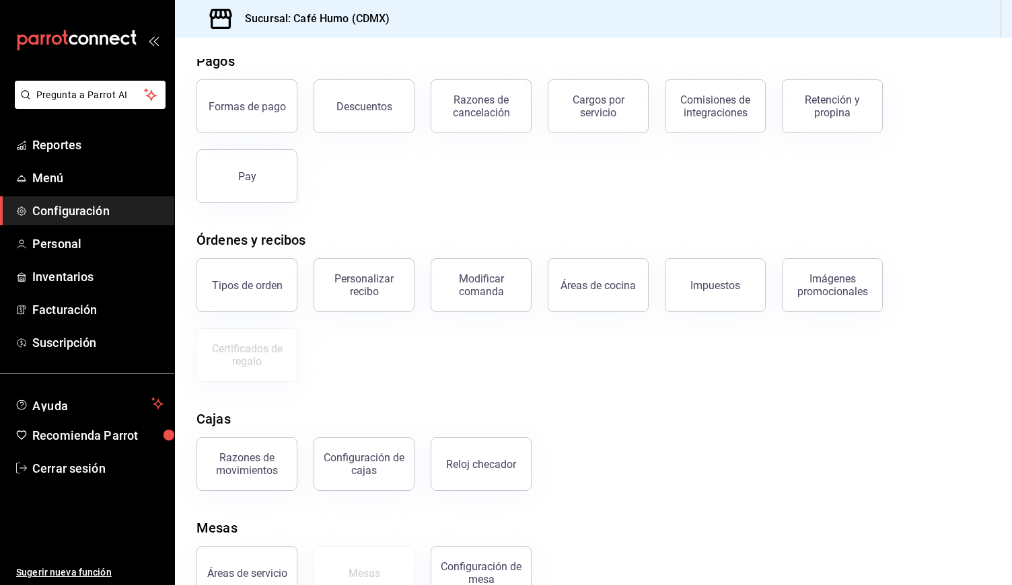
scroll to position [97, 0]
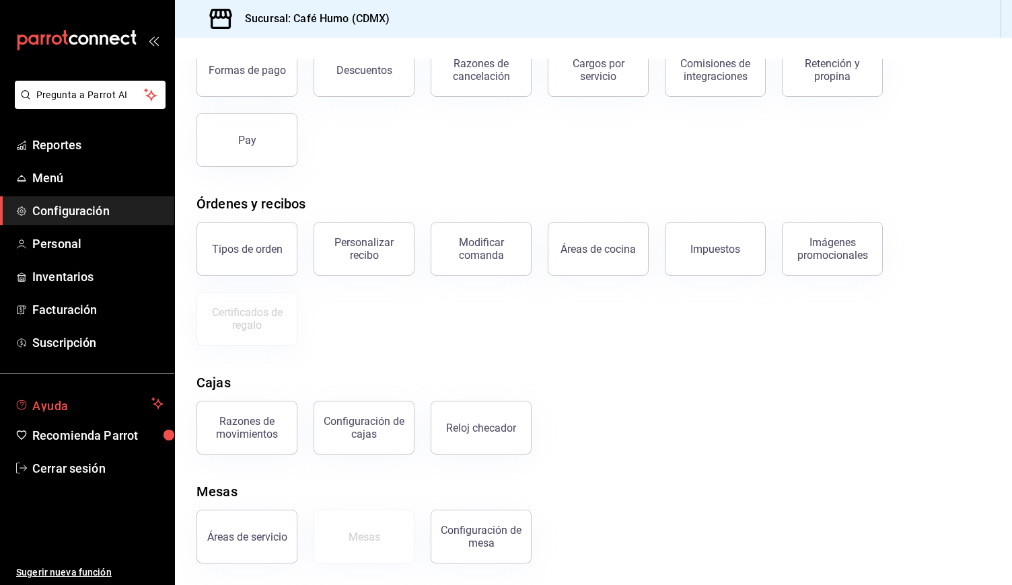
click at [84, 408] on span "Ayuda" at bounding box center [89, 404] width 114 height 16
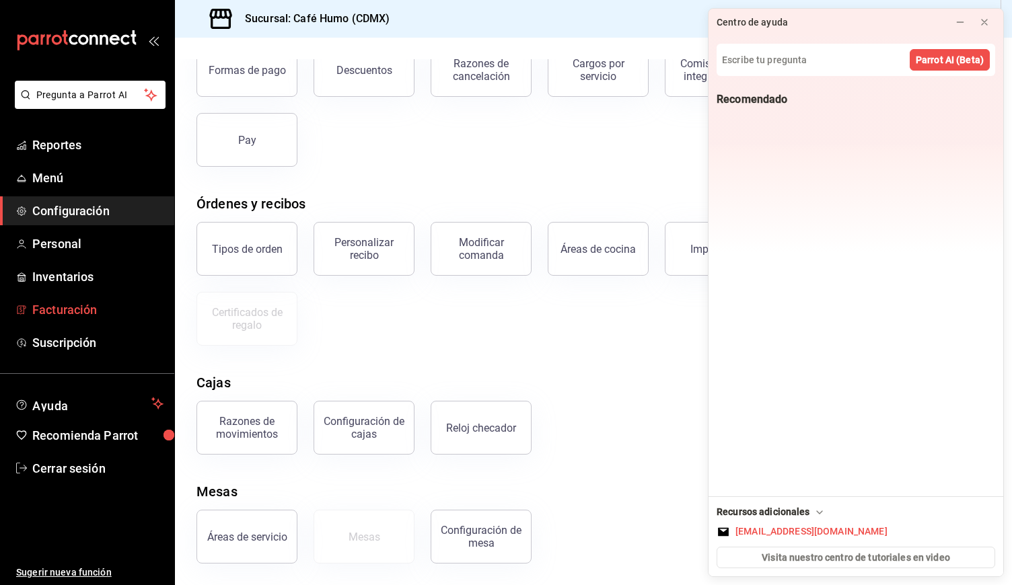
click at [87, 301] on span "Facturación" at bounding box center [97, 310] width 131 height 18
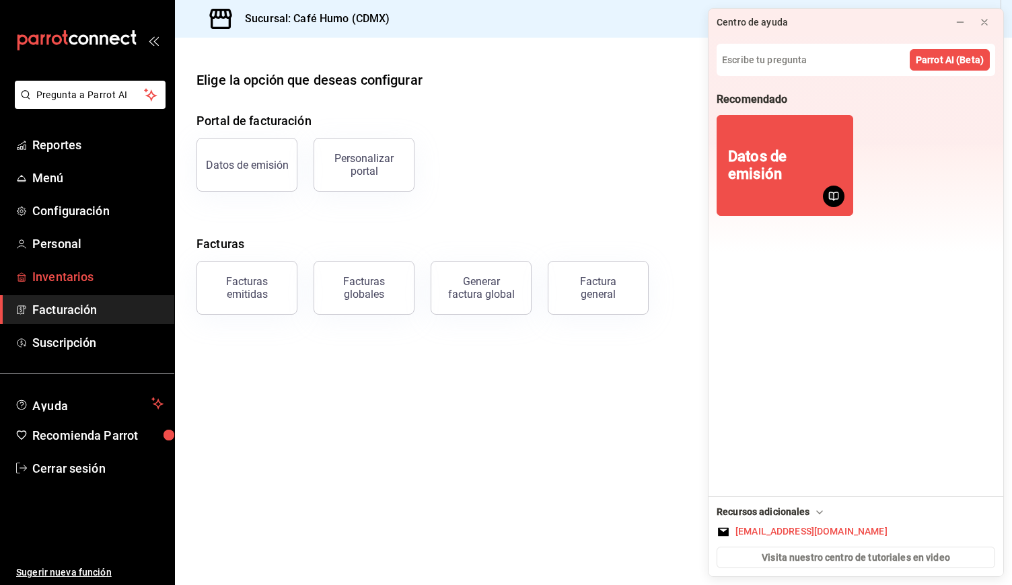
click at [75, 264] on link "Inventarios" at bounding box center [87, 276] width 174 height 29
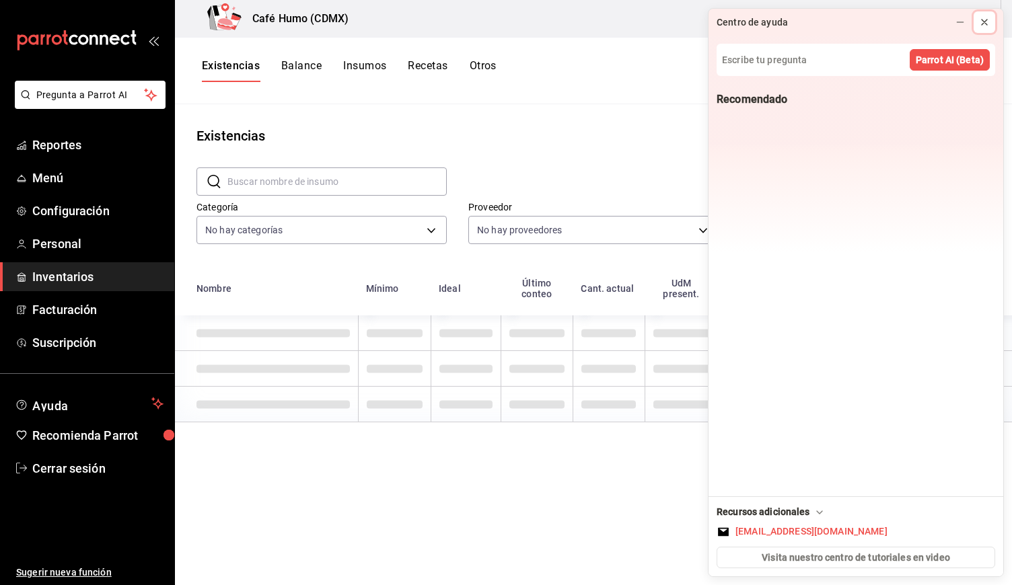
click at [987, 24] on icon at bounding box center [984, 22] width 5 height 5
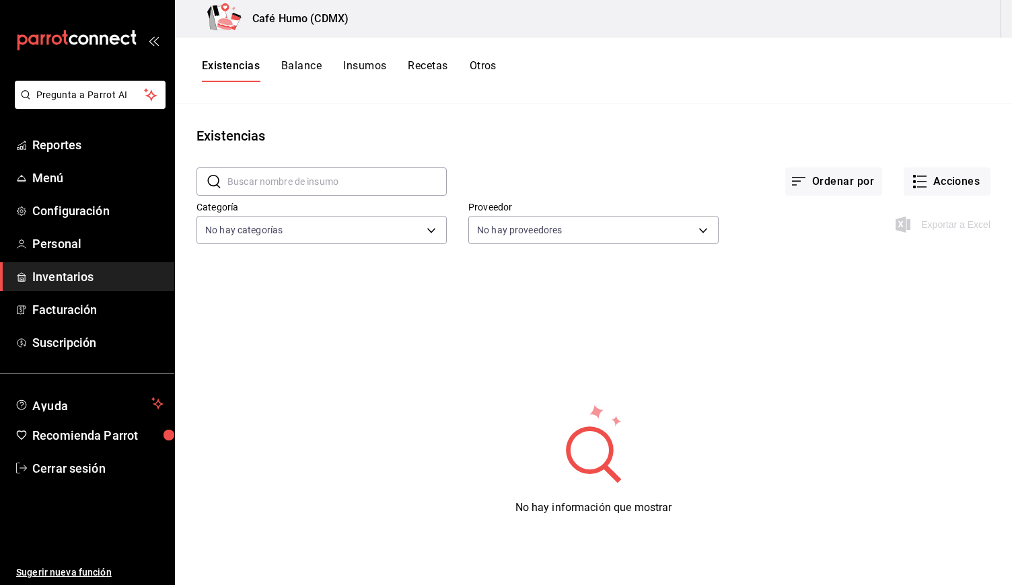
click at [302, 61] on button "Balance" at bounding box center [301, 70] width 40 height 23
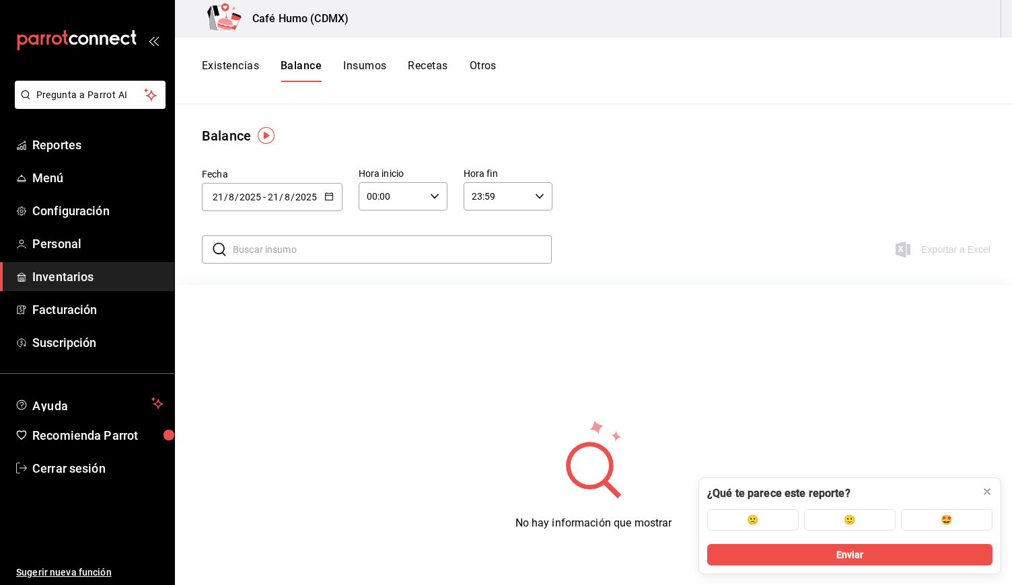
click at [60, 278] on span "Inventarios" at bounding box center [97, 277] width 131 height 18
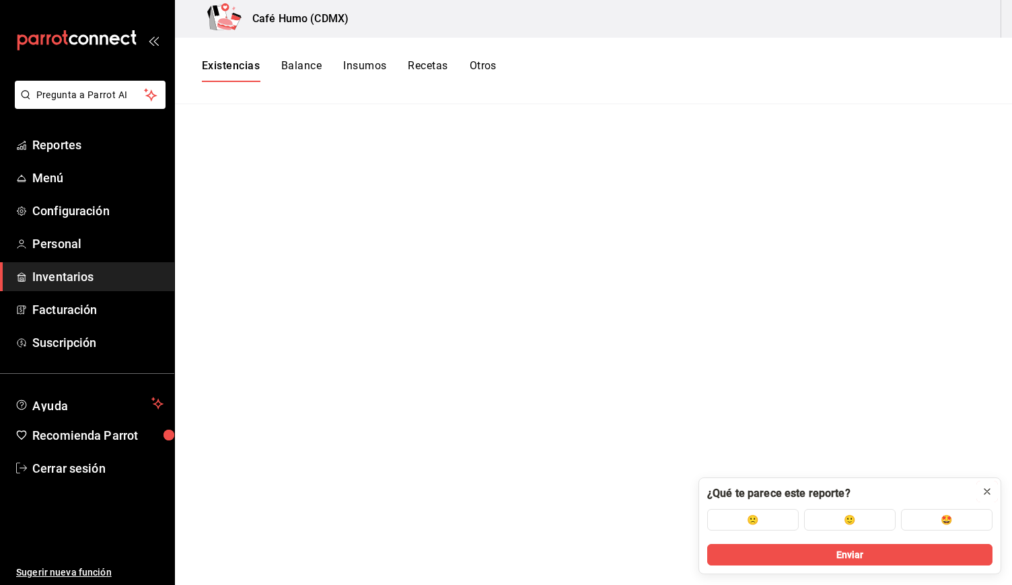
click at [987, 491] on icon at bounding box center [987, 492] width 11 height 11
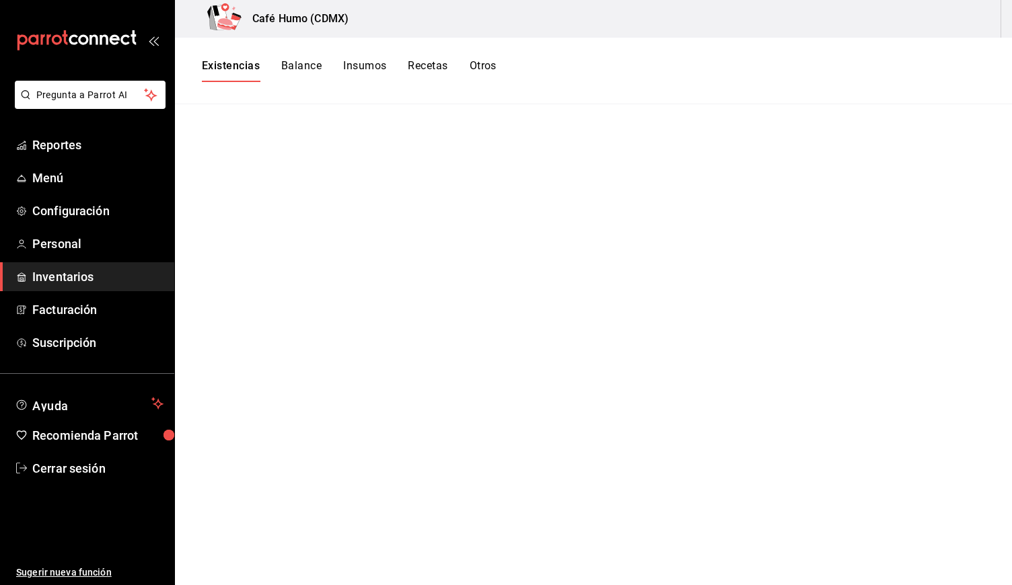
click at [302, 73] on button "Balance" at bounding box center [301, 70] width 40 height 23
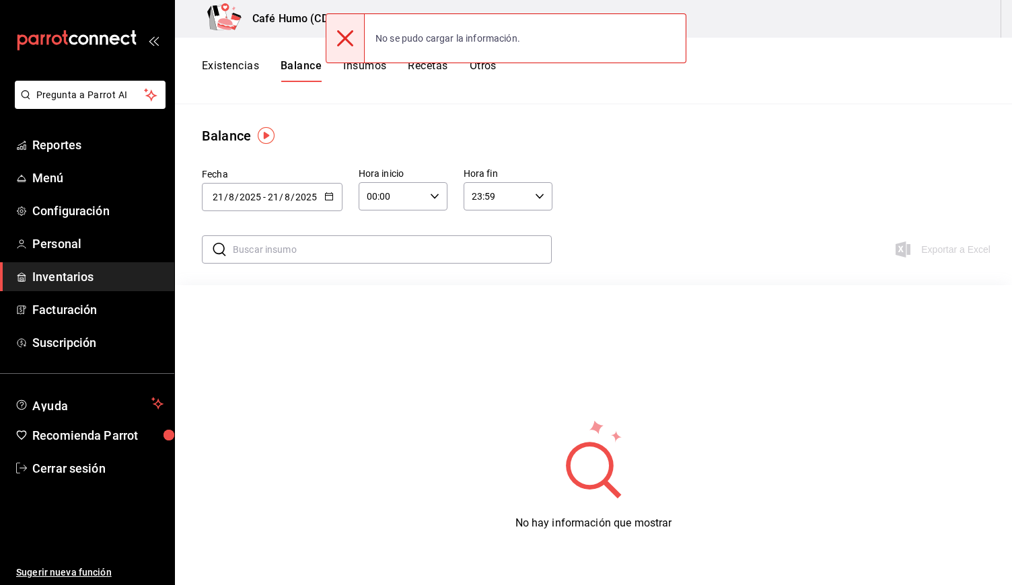
click at [345, 34] on icon at bounding box center [345, 38] width 16 height 16
click at [345, 40] on icon at bounding box center [345, 38] width 16 height 16
click at [358, 100] on div "Existencias Balance Insumos Recetas Otros" at bounding box center [593, 71] width 837 height 67
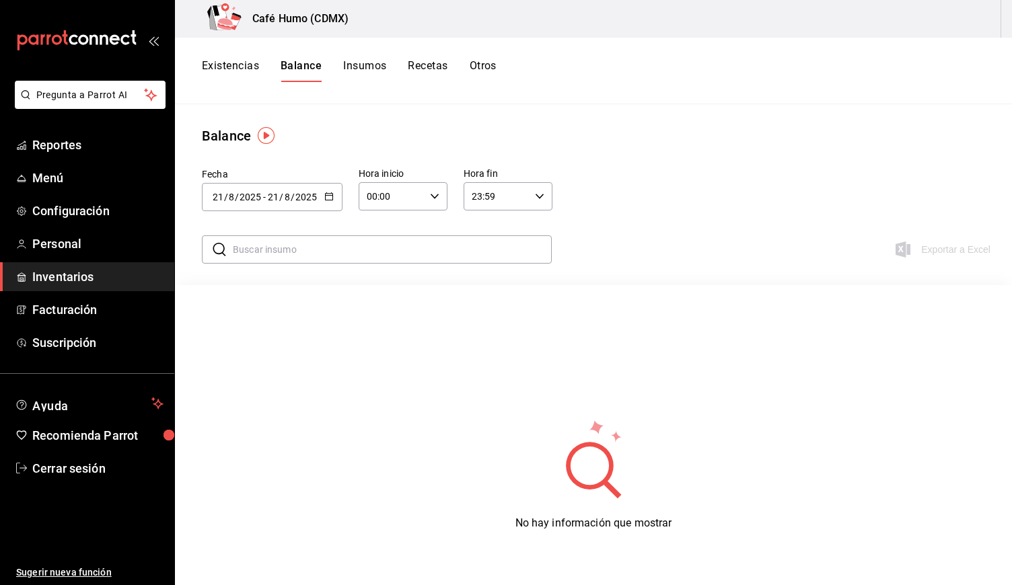
click at [367, 65] on button "Insumos" at bounding box center [364, 70] width 43 height 23
click at [367, 65] on html "Pregunta a Parrot AI Reportes Menú Configuración Personal Inventarios Facturaci…" at bounding box center [506, 288] width 1012 height 576
